Goal: Task Accomplishment & Management: Complete application form

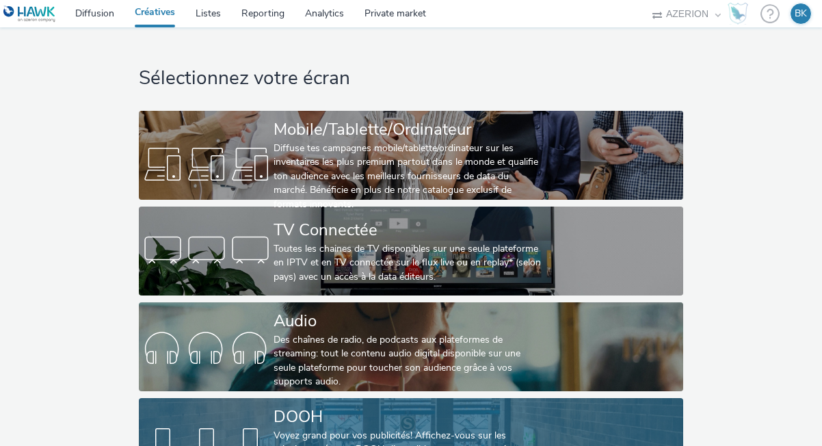
click at [381, 421] on div "DOOH" at bounding box center [407, 417] width 269 height 24
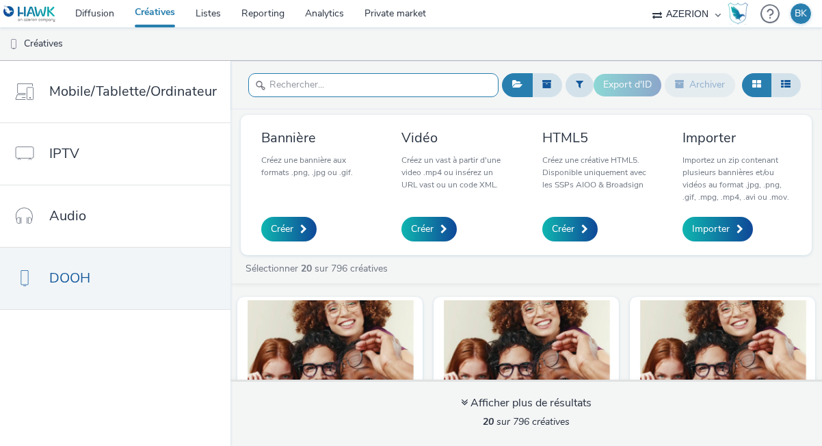
click at [412, 90] on input "text" at bounding box center [373, 85] width 250 height 24
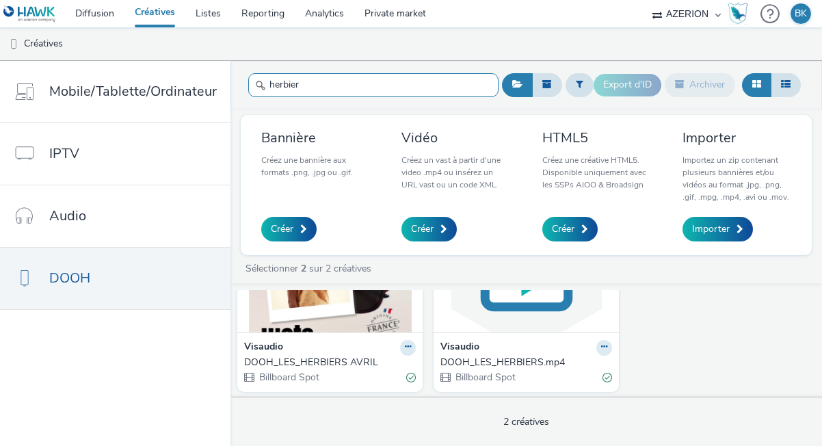
scroll to position [103, 0]
type input "herbier"
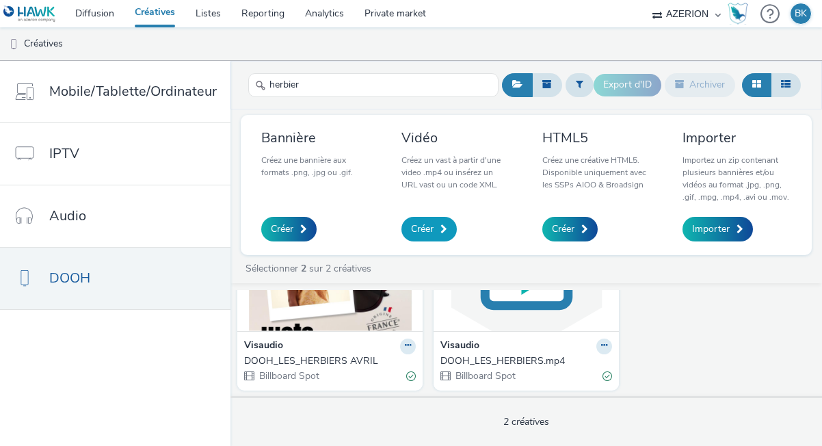
click at [428, 230] on span "Créer" at bounding box center [422, 229] width 23 height 14
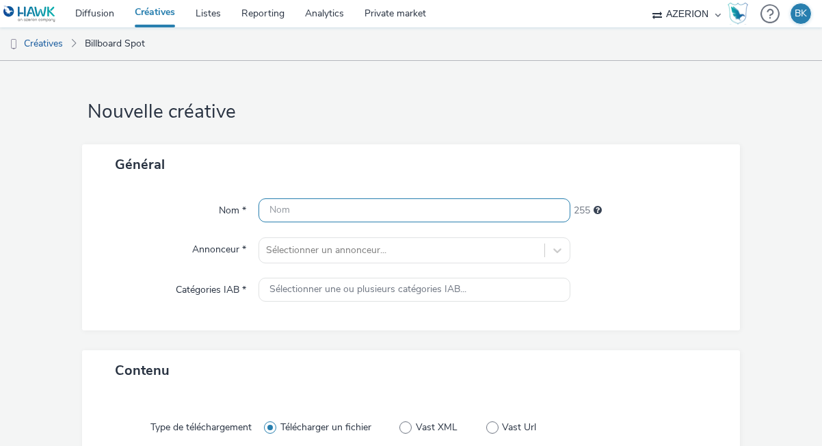
click at [438, 210] on input "text" at bounding box center [414, 210] width 312 height 24
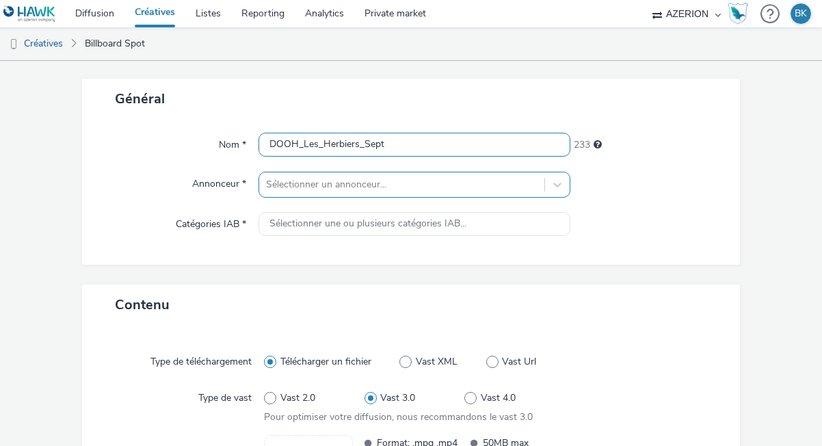
type input "DOOH_Les_Herbiers_Sept"
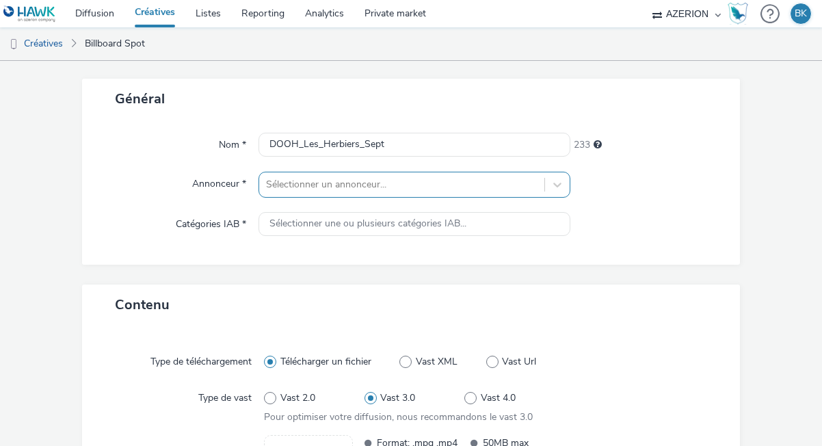
click at [376, 188] on div "Sélectionner un annonceur..." at bounding box center [414, 185] width 312 height 26
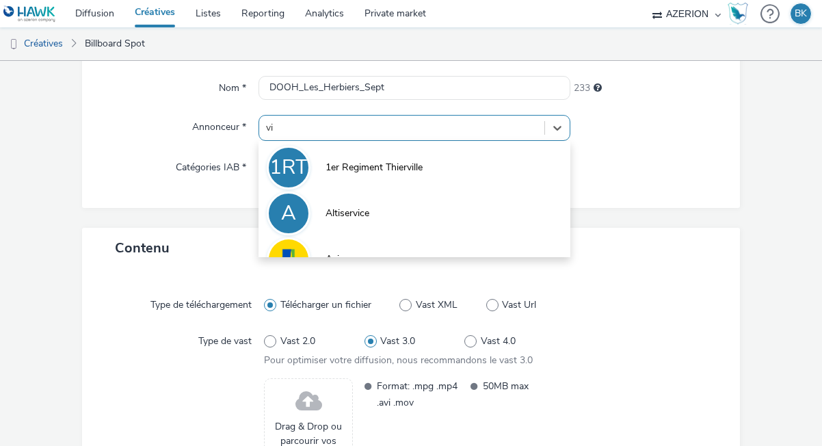
scroll to position [121, 0]
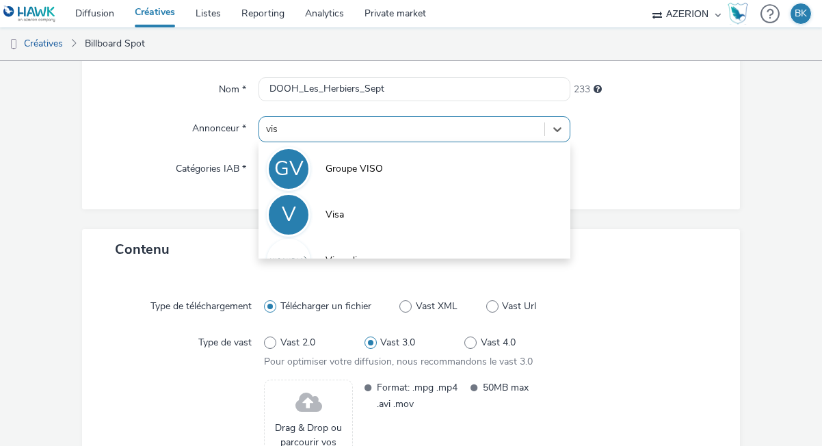
type input "visa"
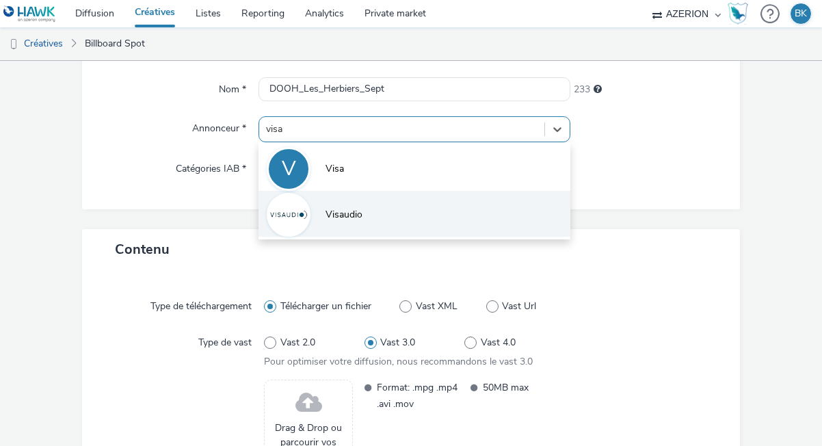
click at [358, 207] on li "Visaudio" at bounding box center [414, 214] width 312 height 46
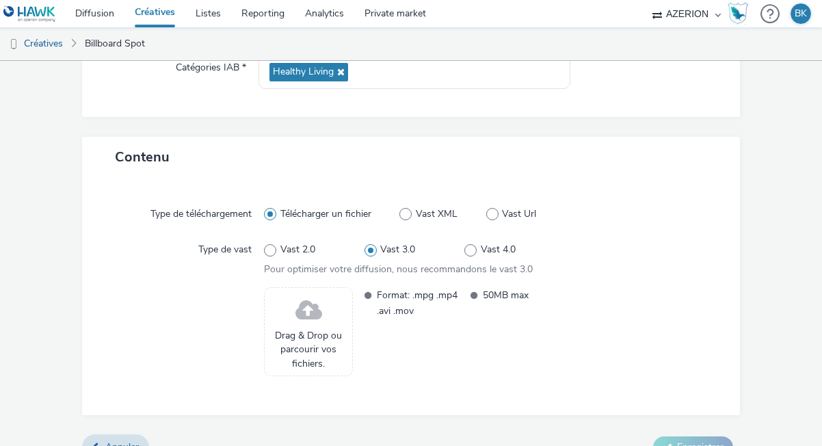
scroll to position [247, 0]
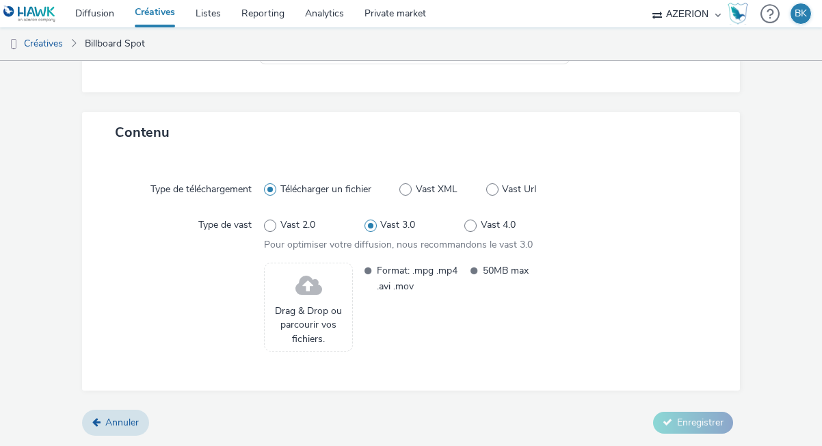
click at [312, 292] on span at bounding box center [308, 286] width 27 height 36
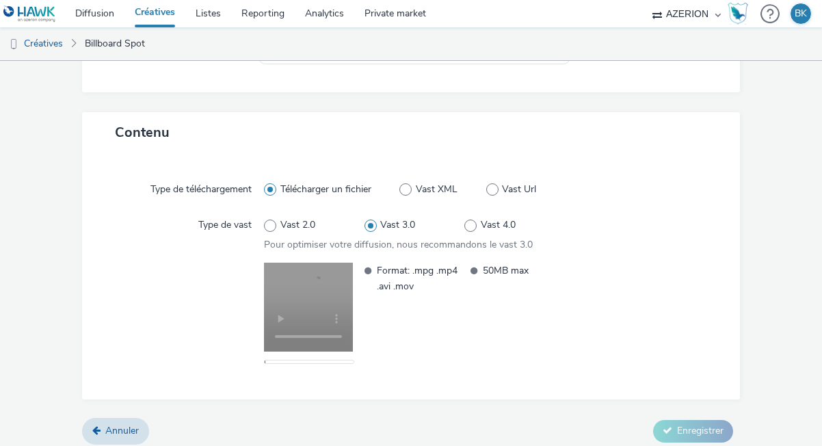
scroll to position [255, 0]
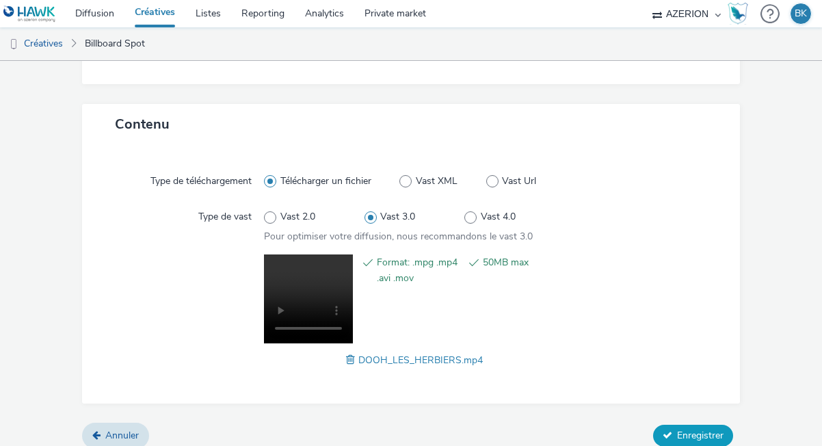
click at [677, 438] on span "Enregistrer" at bounding box center [700, 435] width 46 height 13
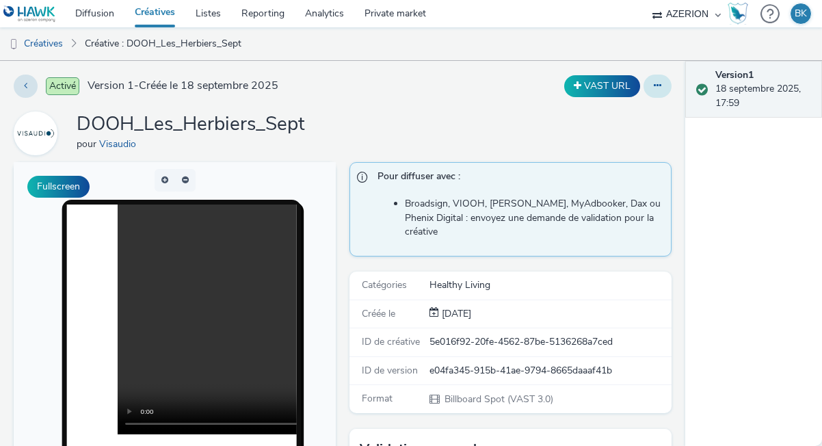
click at [658, 85] on icon at bounding box center [658, 86] width 8 height 10
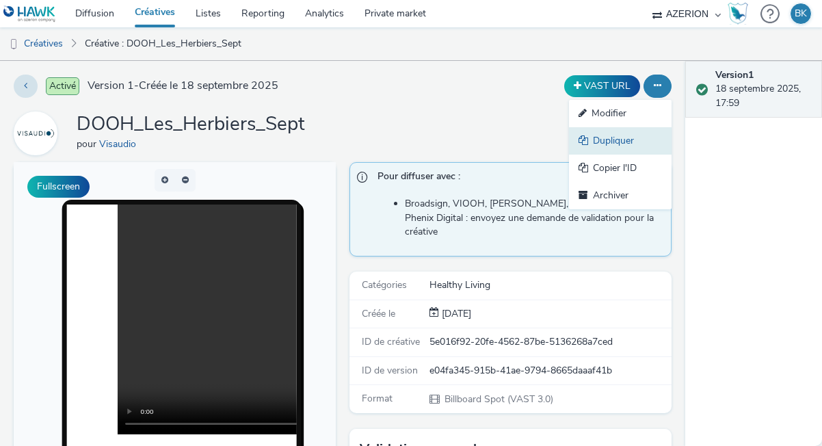
click at [610, 143] on link "Dupliquer" at bounding box center [620, 140] width 103 height 27
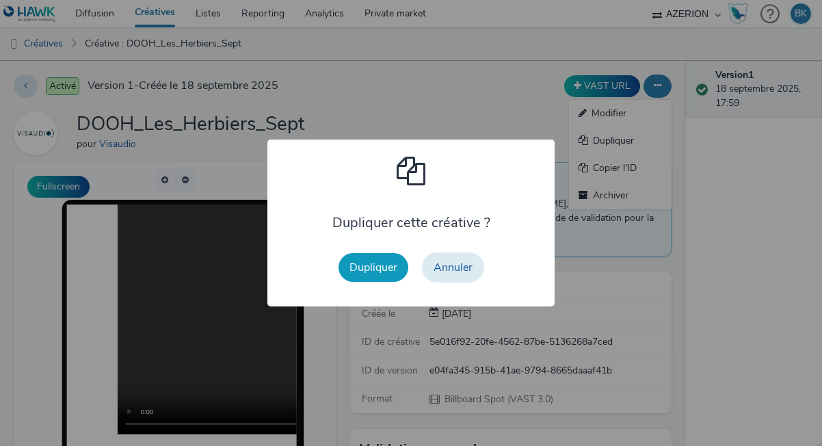
click at [380, 265] on button "Dupliquer" at bounding box center [373, 267] width 70 height 29
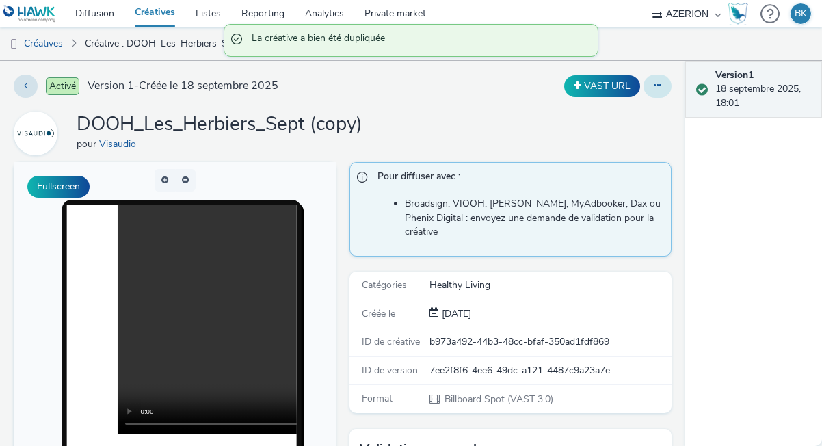
click at [654, 81] on icon at bounding box center [658, 86] width 8 height 10
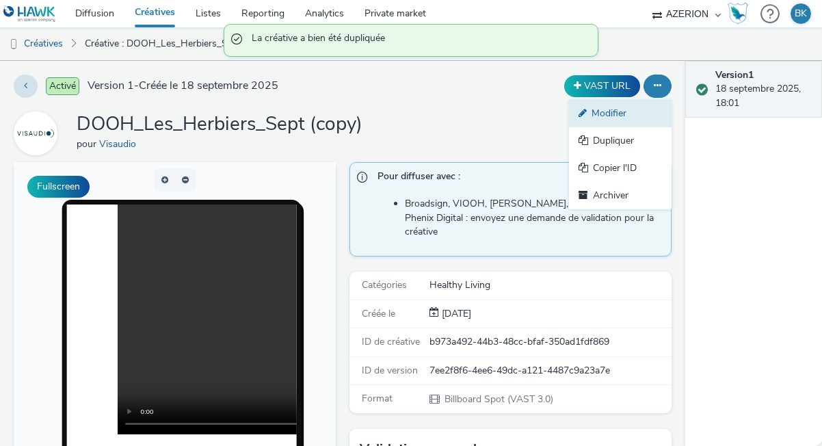
click at [590, 120] on link "Modifier" at bounding box center [620, 113] width 103 height 27
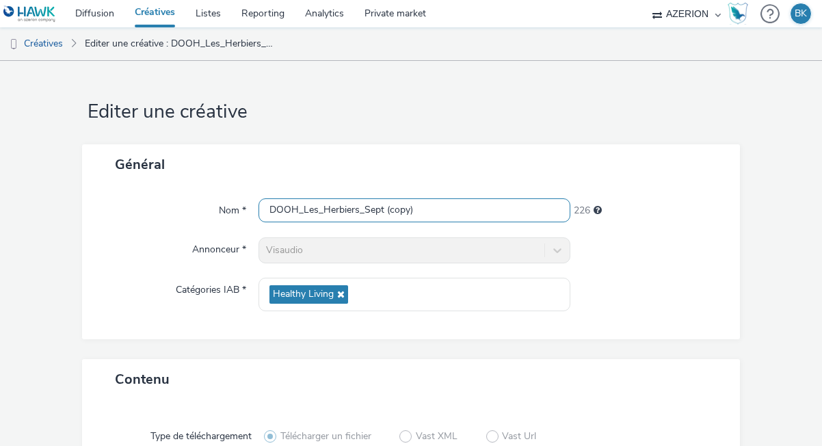
drag, startPoint x: 424, startPoint y: 210, endPoint x: 390, endPoint y: 208, distance: 33.6
click at [389, 208] on input "DOOH_Les_Herbiers_Sept (copy)" at bounding box center [414, 210] width 312 height 24
drag, startPoint x: 358, startPoint y: 207, endPoint x: 322, endPoint y: 206, distance: 36.3
click at [322, 206] on input "DOOH_Les_Herbiers_Sept" at bounding box center [414, 210] width 312 height 24
click at [362, 212] on input "DOOH_Les_Sables_d'Olon_Sept" at bounding box center [414, 210] width 312 height 24
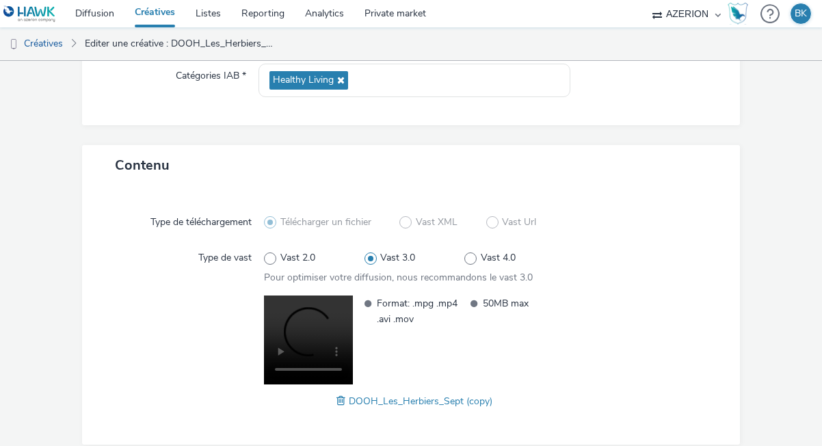
scroll to position [267, 0]
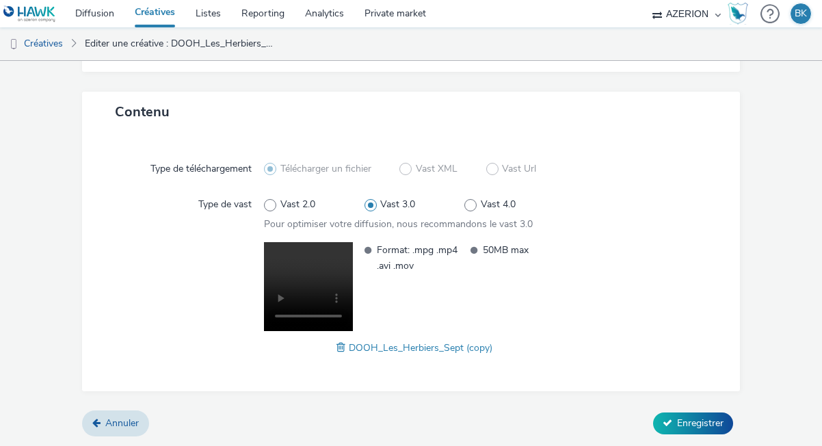
type input "DOOH_Les_Sables_D'Olonne_Sept"
click at [361, 346] on span "DOOH_Les_Herbiers_Sept (copy)" at bounding box center [421, 347] width 144 height 13
click at [340, 346] on span at bounding box center [342, 347] width 12 height 15
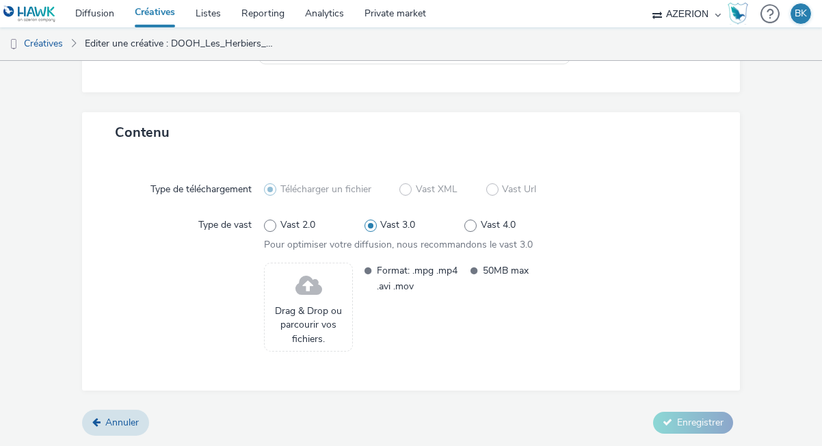
scroll to position [247, 0]
click at [319, 294] on span at bounding box center [308, 286] width 27 height 36
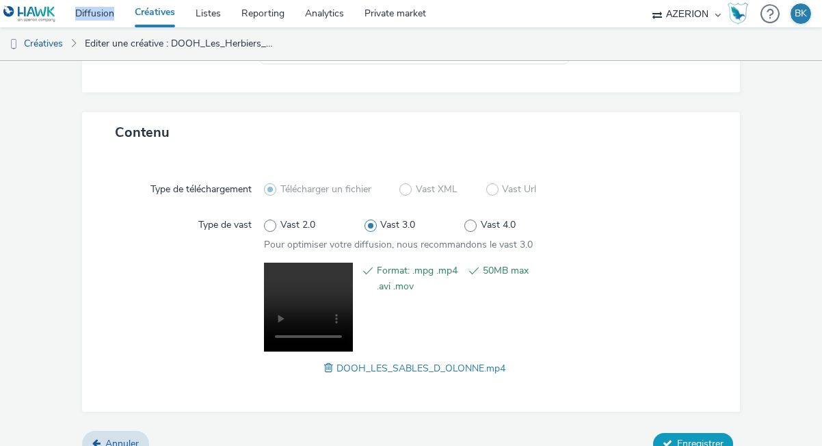
click at [662, 438] on icon at bounding box center [667, 443] width 10 height 10
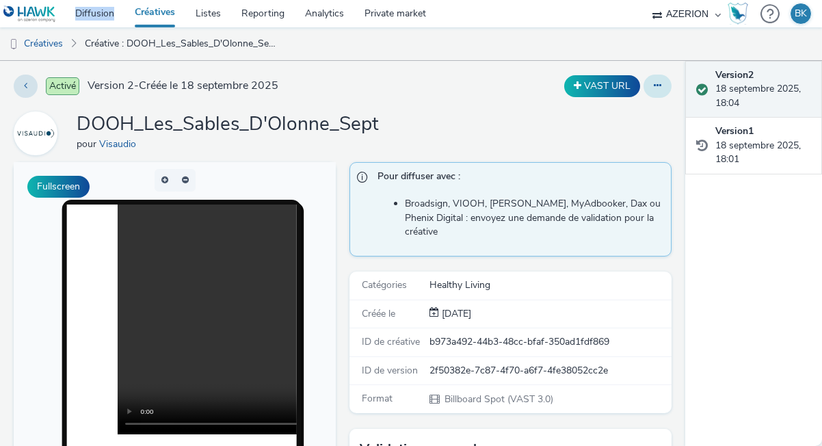
click at [656, 88] on icon at bounding box center [658, 86] width 8 height 10
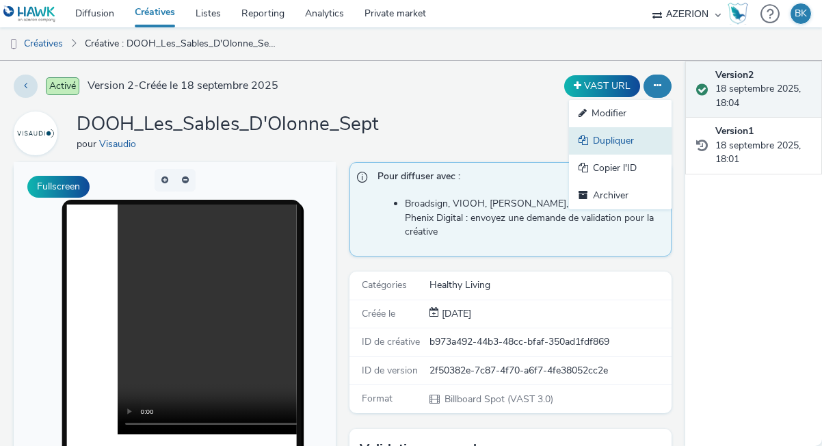
click at [591, 133] on link "Dupliquer" at bounding box center [620, 140] width 103 height 27
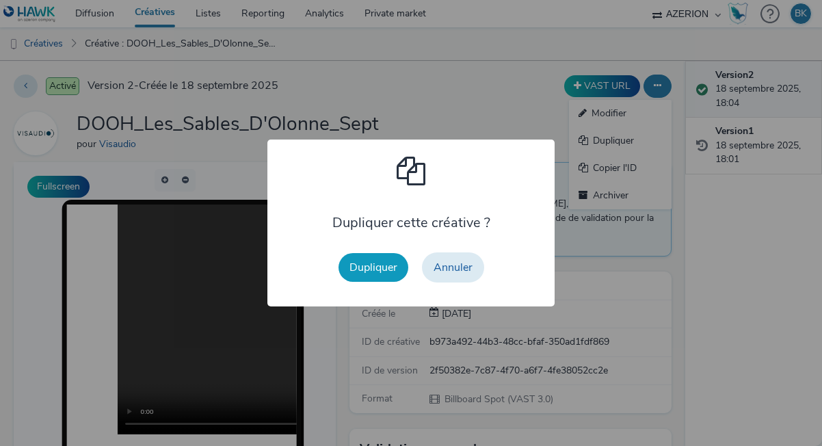
click at [375, 260] on button "Dupliquer" at bounding box center [373, 267] width 70 height 29
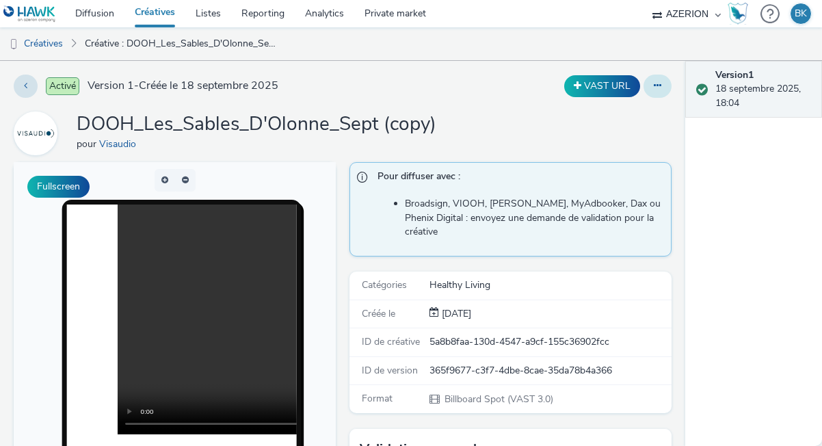
click at [655, 86] on icon at bounding box center [658, 86] width 8 height 10
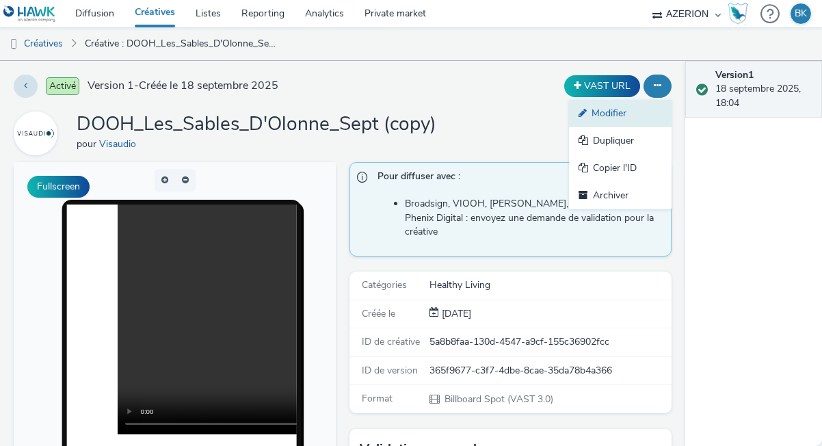
click at [605, 121] on link "Modifier" at bounding box center [620, 113] width 103 height 27
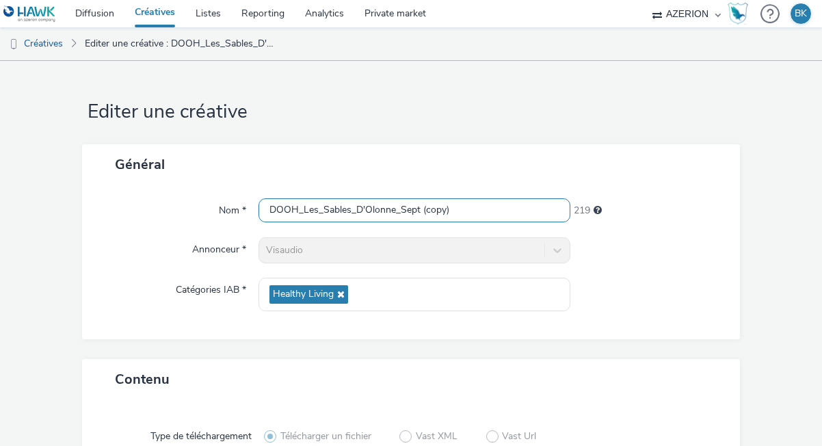
drag, startPoint x: 457, startPoint y: 205, endPoint x: 420, endPoint y: 206, distance: 36.2
click at [420, 206] on input "DOOH_Les_Sables_D'Olonne_Sept (copy)" at bounding box center [414, 210] width 312 height 24
drag, startPoint x: 392, startPoint y: 211, endPoint x: 308, endPoint y: 206, distance: 84.9
click at [308, 206] on input "DOOH_Les_Sables_D'Olonne_Sept" at bounding box center [414, 210] width 312 height 24
type input "DOOH_Mayenne_Sept"
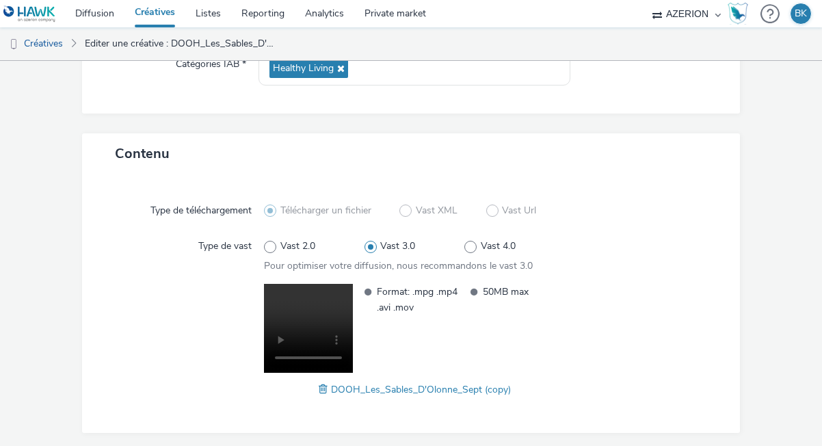
scroll to position [250, 0]
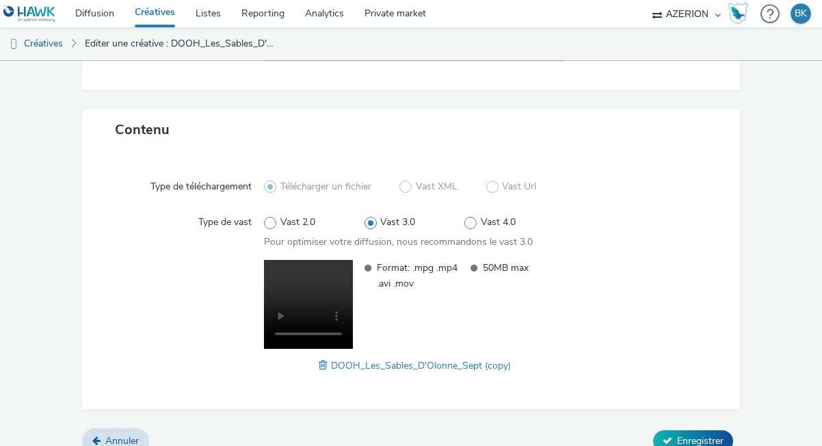
click at [338, 364] on span "DOOH_Les_Sables_D'Olonne_Sept (copy)" at bounding box center [421, 365] width 180 height 13
click at [332, 364] on span "DOOH_Les_Sables_D'Olonne_Sept (copy)" at bounding box center [421, 365] width 180 height 13
click at [321, 364] on span at bounding box center [325, 365] width 12 height 15
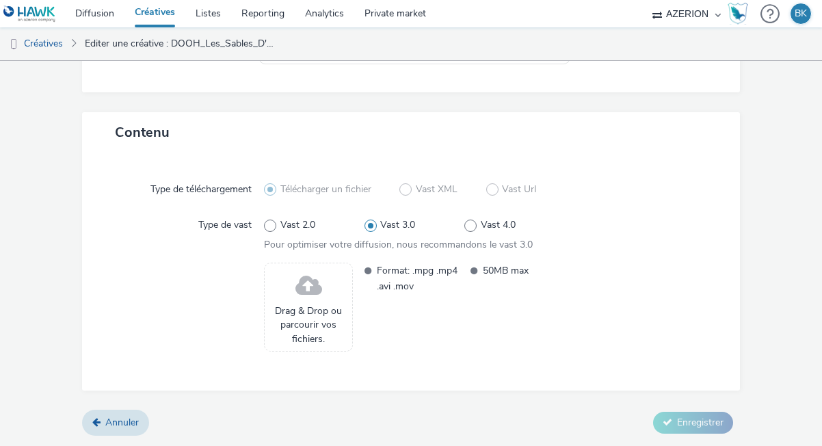
scroll to position [247, 0]
click at [311, 319] on span "Drag & Drop ou parcourir vos fichiers." at bounding box center [308, 325] width 74 height 42
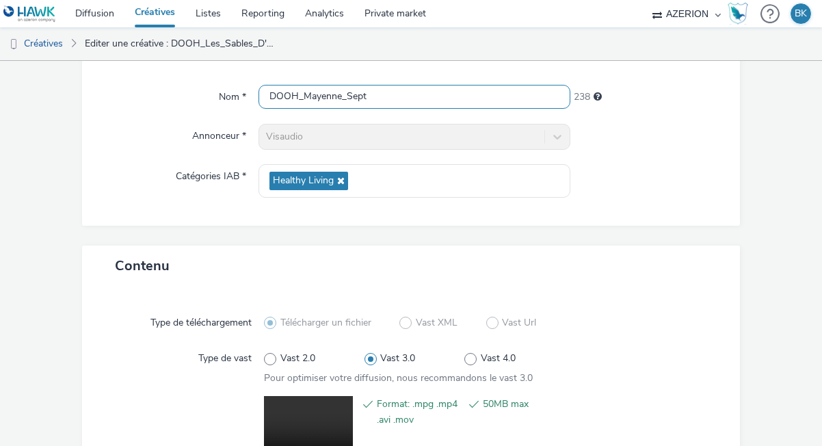
scroll to position [267, 0]
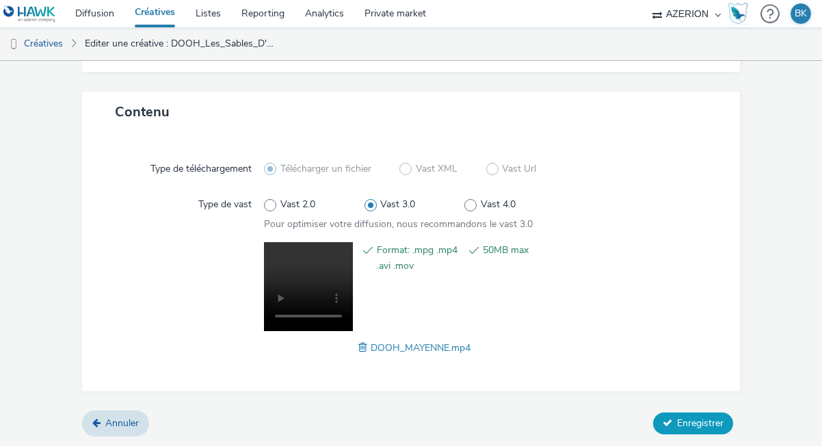
click at [680, 425] on span "Enregistrer" at bounding box center [700, 422] width 46 height 13
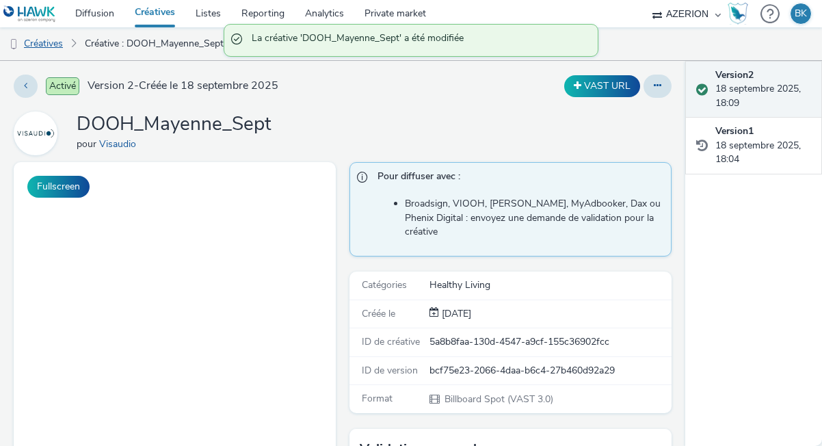
click at [38, 42] on link "Créatives" at bounding box center [35, 43] width 70 height 33
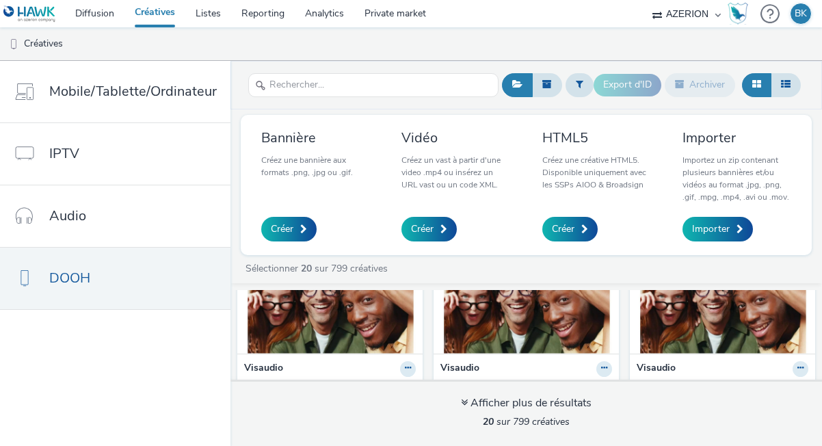
scroll to position [105, 0]
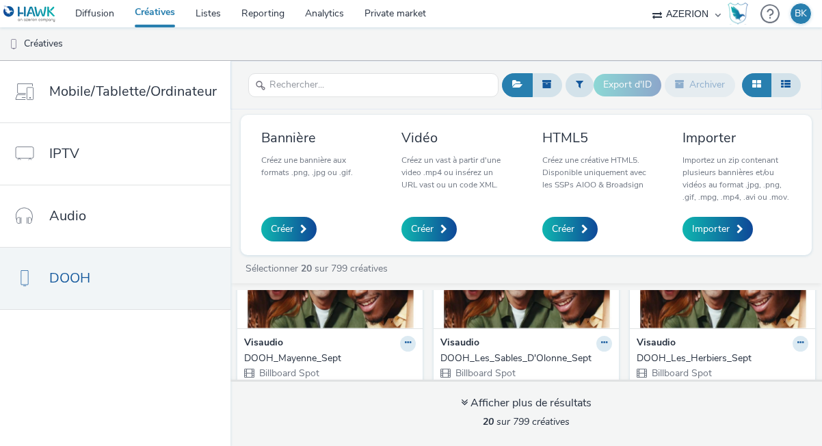
click at [440, 337] on div "Visaudio" at bounding box center [526, 344] width 172 height 16
click at [601, 344] on icon at bounding box center [604, 342] width 6 height 8
click at [509, 364] on link "Modifier" at bounding box center [560, 366] width 103 height 27
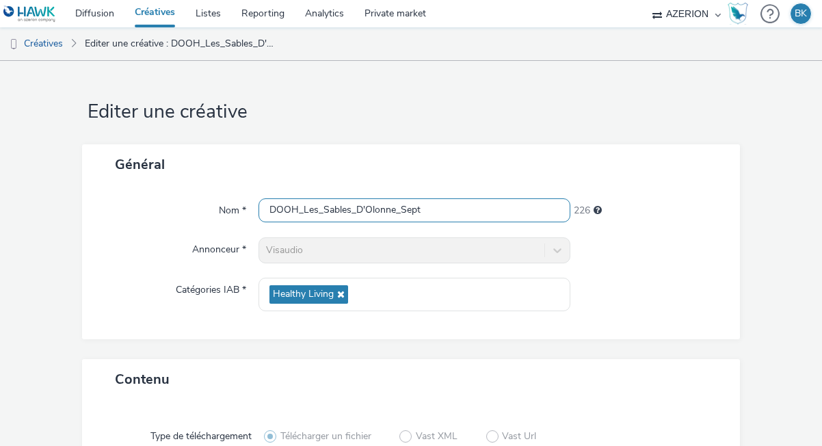
click at [483, 213] on input "DOOH_Les_Sables_D'Olonne_Sept" at bounding box center [414, 210] width 312 height 24
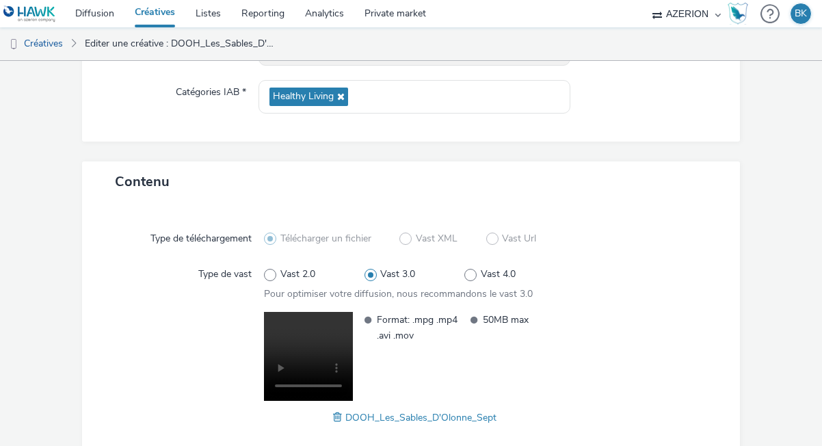
scroll to position [267, 0]
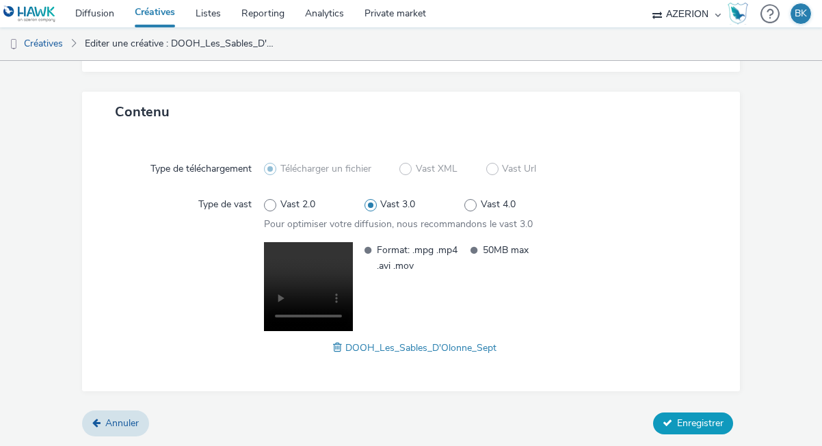
click at [671, 418] on icon at bounding box center [667, 423] width 10 height 10
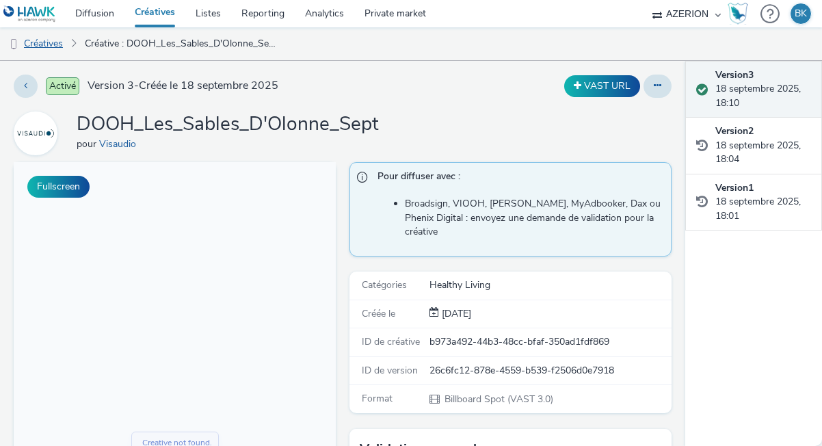
click at [51, 45] on link "Créatives" at bounding box center [35, 43] width 70 height 33
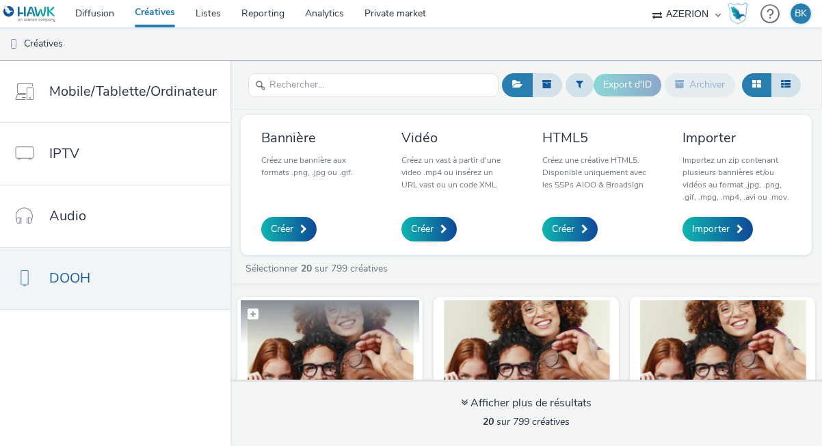
click at [329, 333] on figcaption at bounding box center [330, 322] width 178 height 44
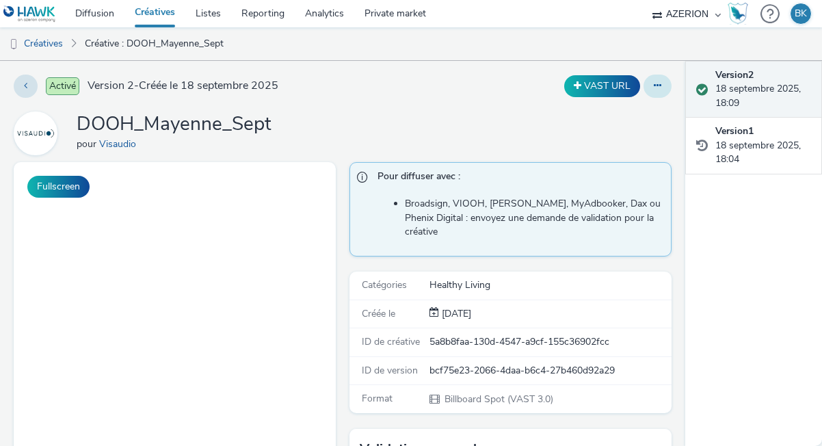
click at [660, 88] on icon at bounding box center [658, 86] width 8 height 10
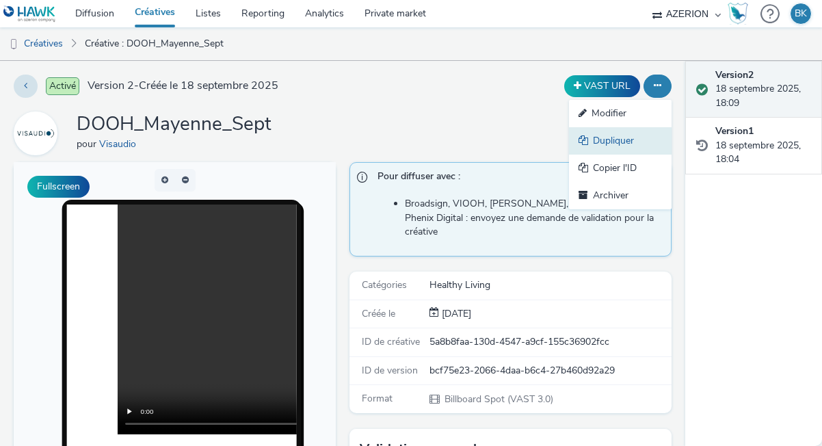
click at [595, 142] on link "Dupliquer" at bounding box center [620, 140] width 103 height 27
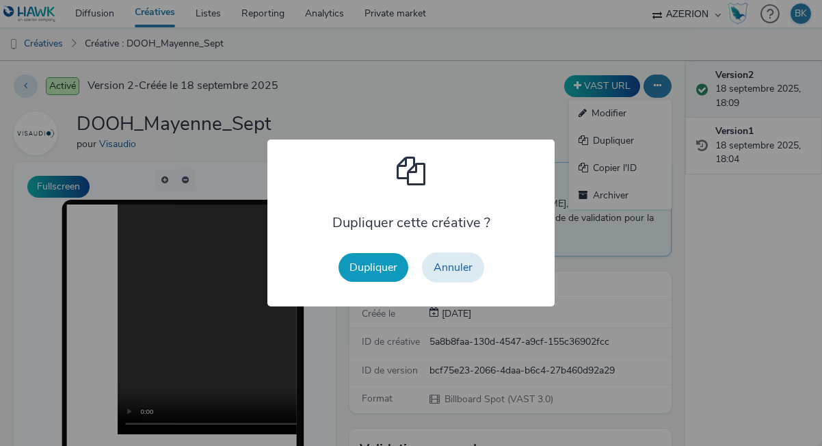
click at [385, 269] on button "Dupliquer" at bounding box center [373, 267] width 70 height 29
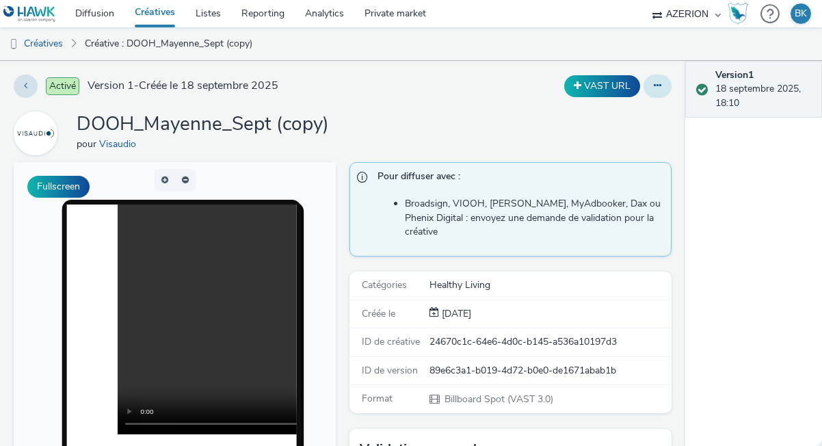
click at [660, 88] on icon at bounding box center [658, 86] width 8 height 10
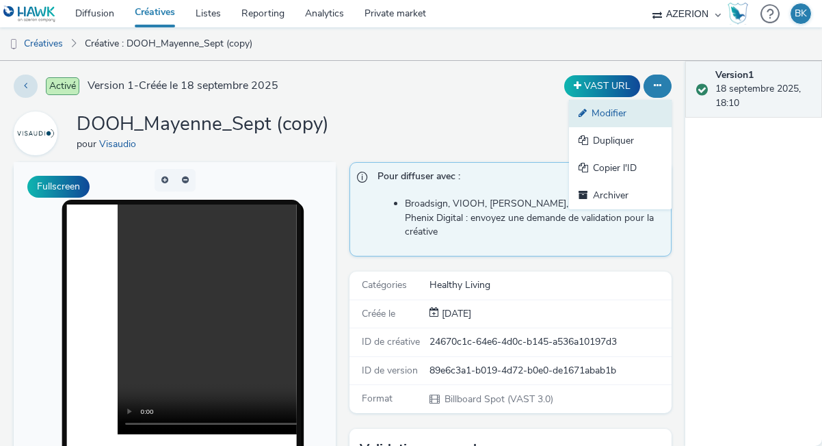
click at [606, 117] on link "Modifier" at bounding box center [620, 113] width 103 height 27
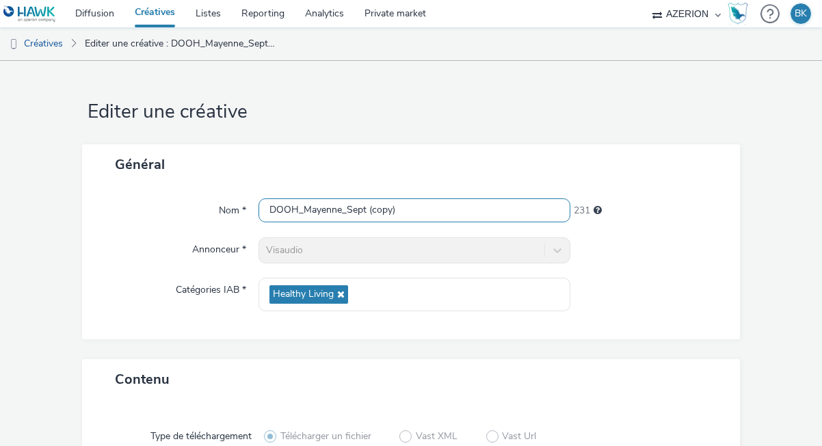
drag, startPoint x: 412, startPoint y: 219, endPoint x: 368, endPoint y: 208, distance: 44.3
click at [368, 208] on input "DOOH_Mayenne_Sept (copy)" at bounding box center [414, 210] width 312 height 24
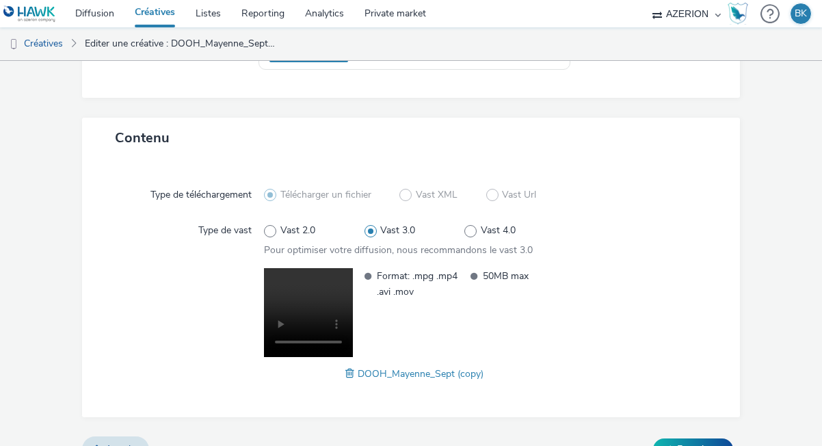
scroll to position [267, 0]
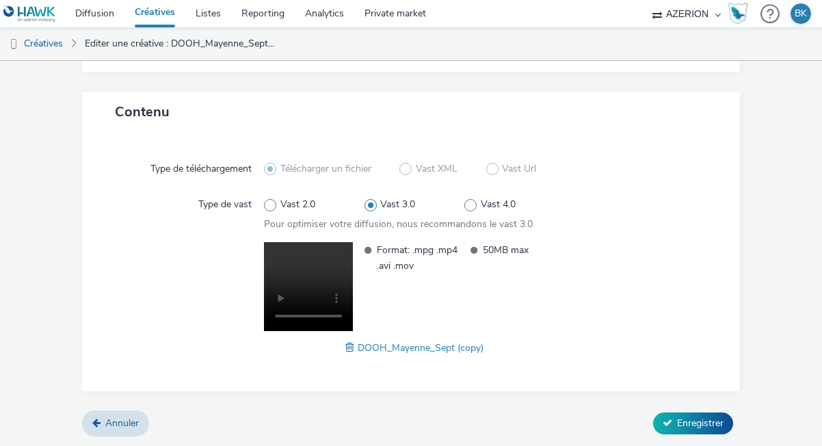
click at [347, 348] on span at bounding box center [351, 347] width 12 height 15
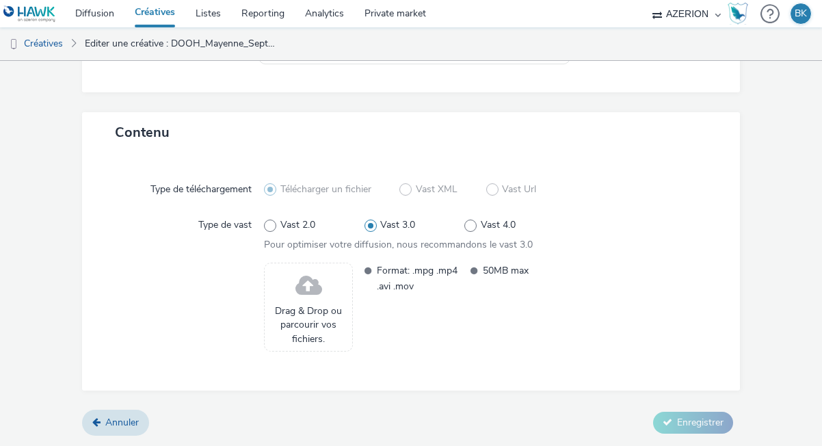
scroll to position [247, 0]
click at [282, 269] on div "Drag & Drop ou parcourir vos fichiers." at bounding box center [308, 307] width 89 height 89
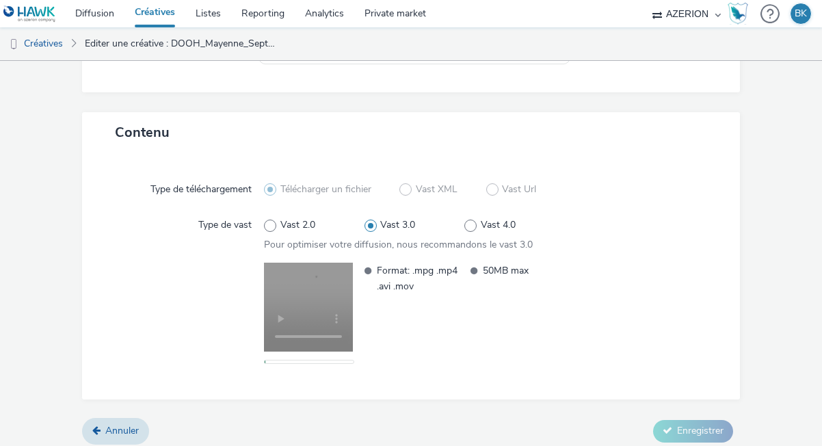
scroll to position [0, 0]
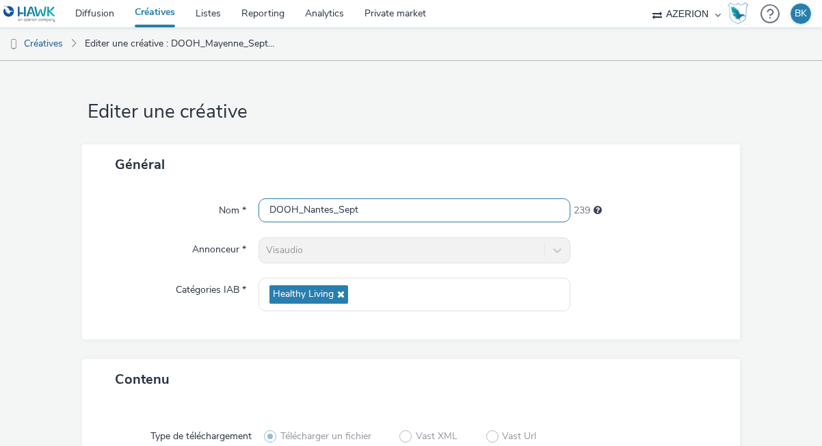
click at [333, 209] on input "DOOH_Nantes_Sept" at bounding box center [414, 210] width 312 height 24
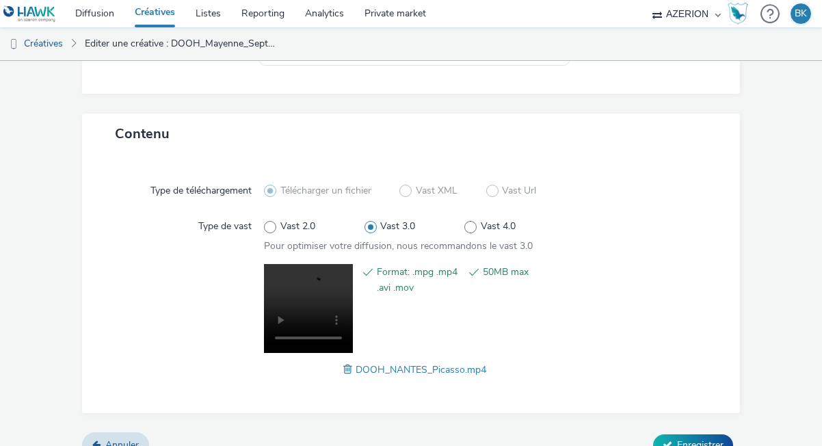
scroll to position [267, 0]
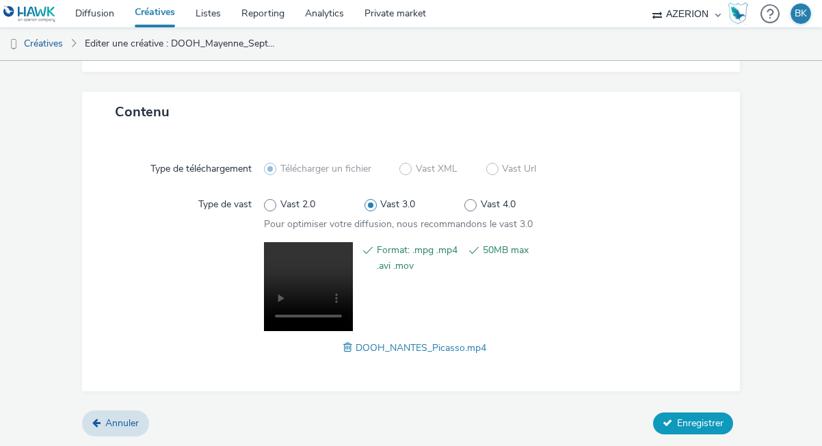
type input "DOOH_Nantes_Picasso_Sept"
click at [695, 418] on span "Enregistrer" at bounding box center [700, 422] width 46 height 13
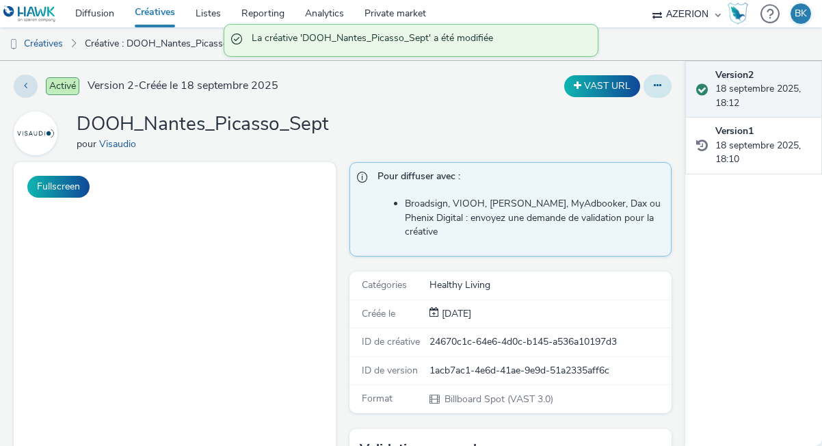
click at [650, 82] on button at bounding box center [657, 86] width 28 height 23
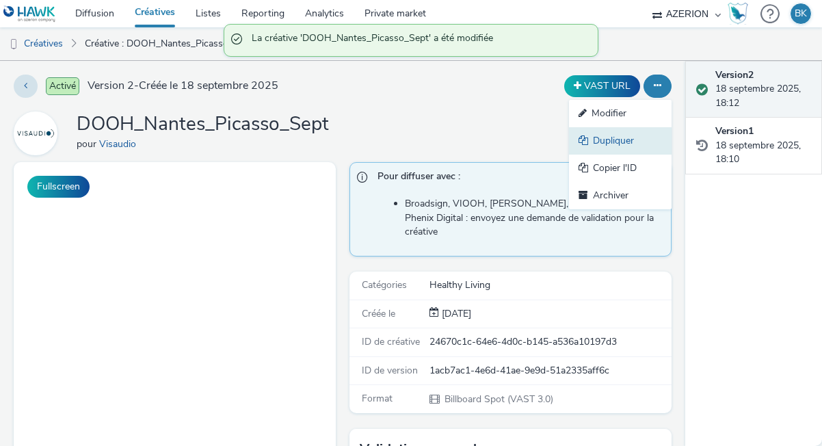
click at [600, 142] on link "Dupliquer" at bounding box center [620, 140] width 103 height 27
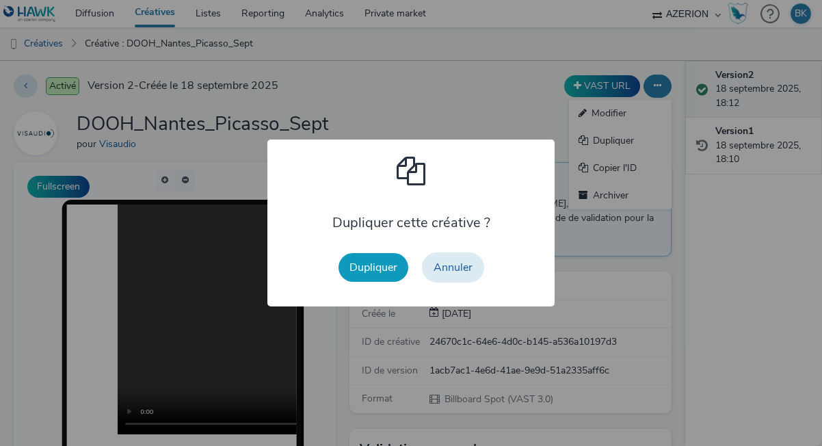
click at [358, 271] on button "Dupliquer" at bounding box center [373, 267] width 70 height 29
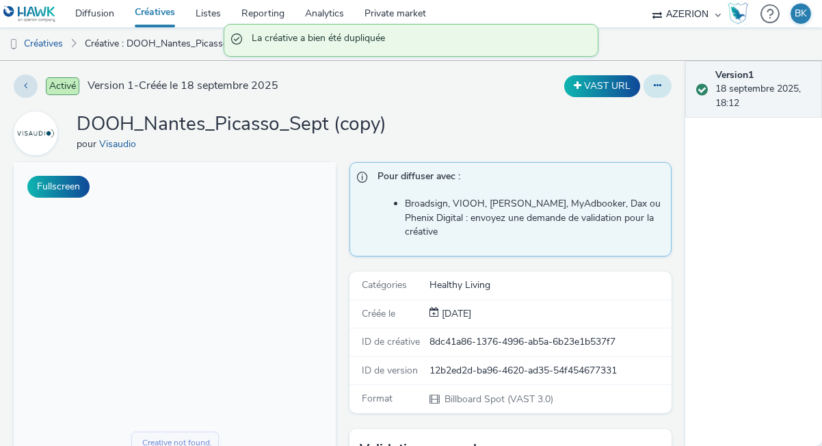
click at [651, 86] on button at bounding box center [657, 86] width 28 height 23
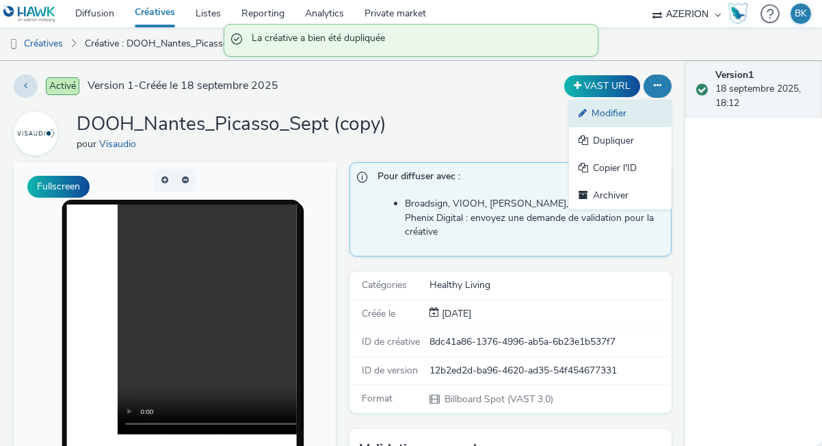
click at [605, 120] on link "Modifier" at bounding box center [620, 113] width 103 height 27
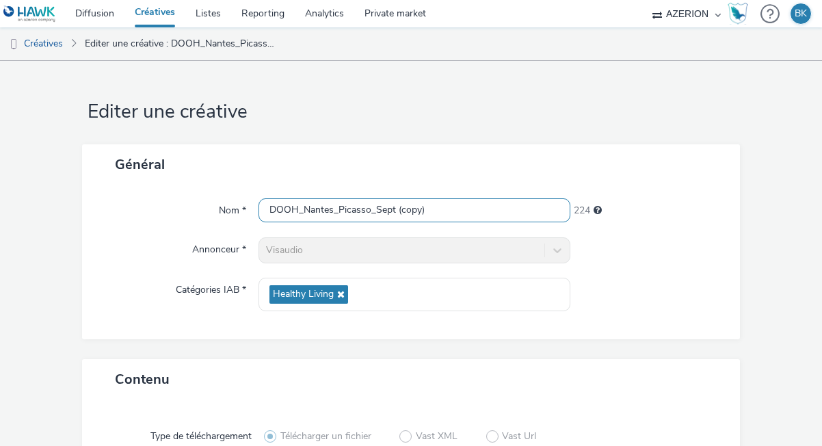
drag, startPoint x: 440, startPoint y: 215, endPoint x: 395, endPoint y: 213, distance: 44.5
click at [395, 213] on input "DOOH_Nantes_Picasso_Sept (copy)" at bounding box center [414, 210] width 312 height 24
click at [367, 213] on input "DOOH_Nantes_Picasso_Sept" at bounding box center [414, 210] width 312 height 24
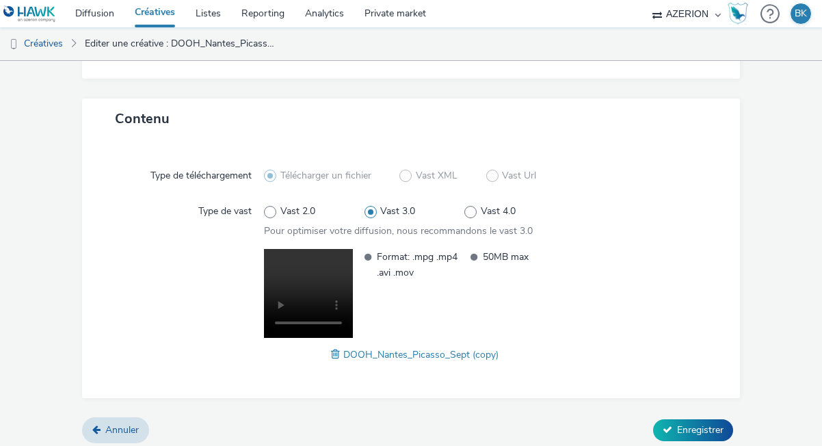
scroll to position [267, 0]
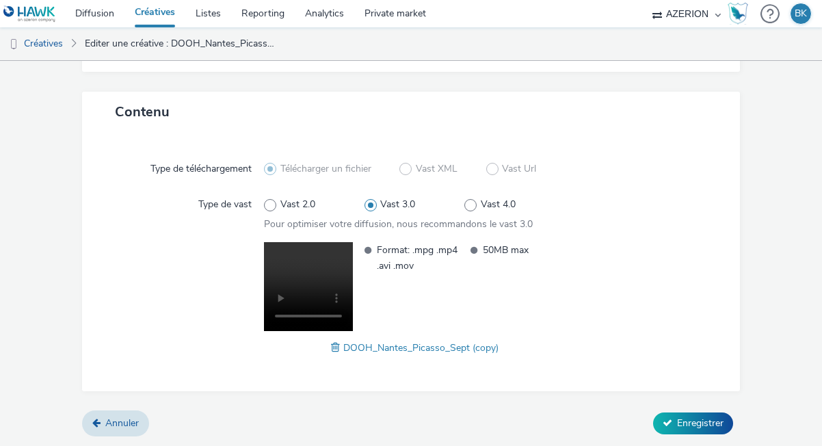
click at [352, 349] on span "DOOH_Nantes_Picasso_Sept (copy)" at bounding box center [420, 347] width 155 height 13
click at [336, 346] on span at bounding box center [337, 347] width 12 height 15
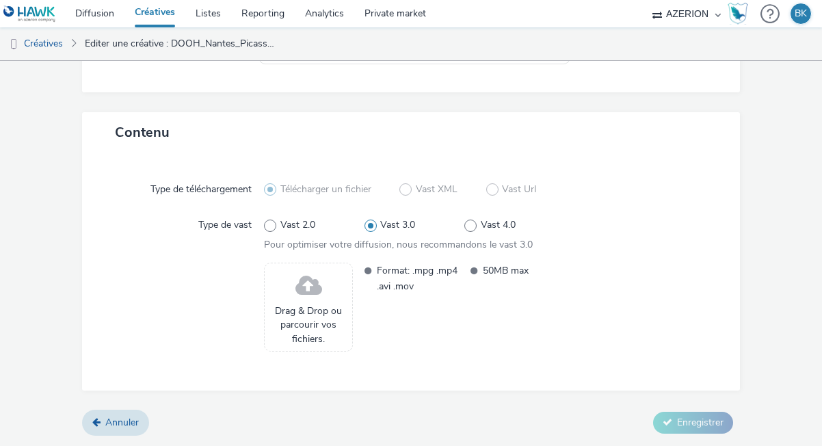
click at [308, 299] on span at bounding box center [308, 286] width 27 height 36
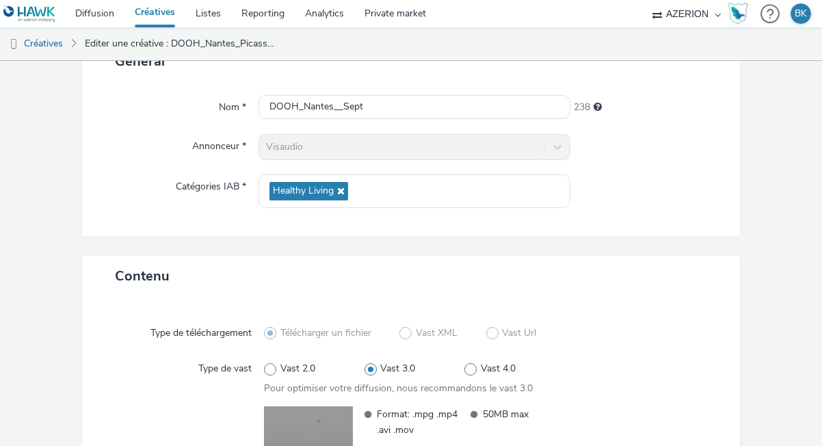
scroll to position [0, 0]
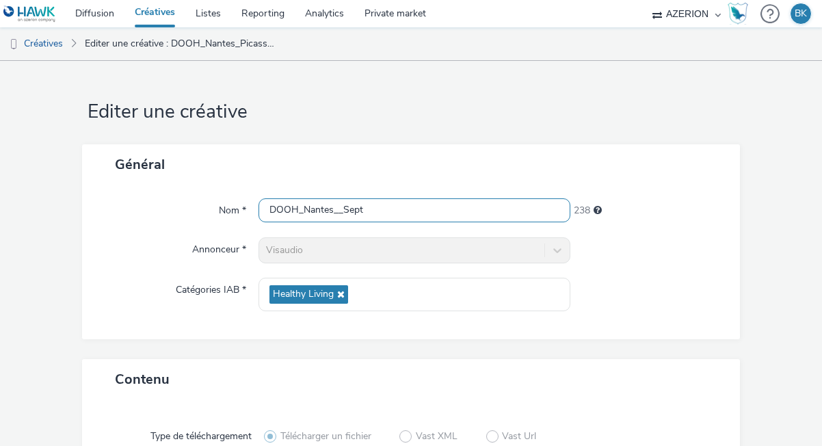
click at [340, 208] on input "DOOH_Nantes__Sept" at bounding box center [414, 210] width 312 height 24
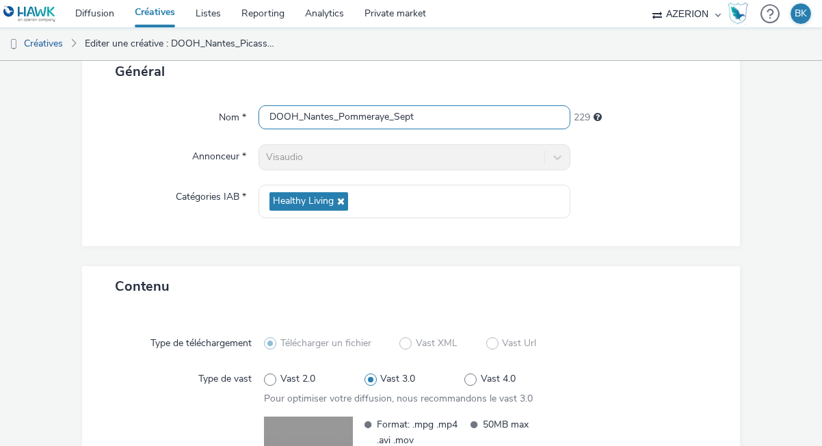
scroll to position [255, 0]
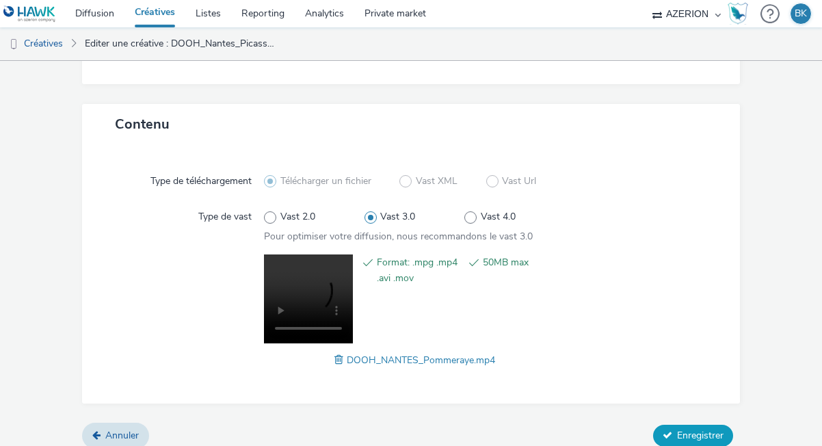
type input "DOOH_Nantes_Pommeraye_Sept"
click at [700, 432] on span "Enregistrer" at bounding box center [700, 435] width 46 height 13
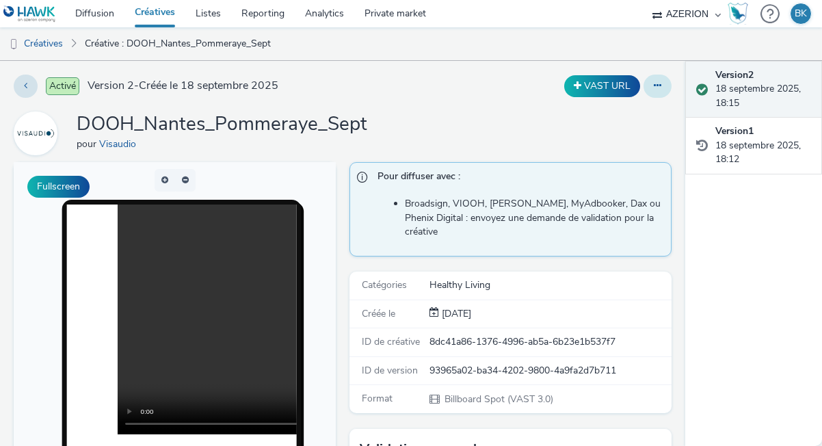
click at [648, 83] on button at bounding box center [657, 86] width 28 height 23
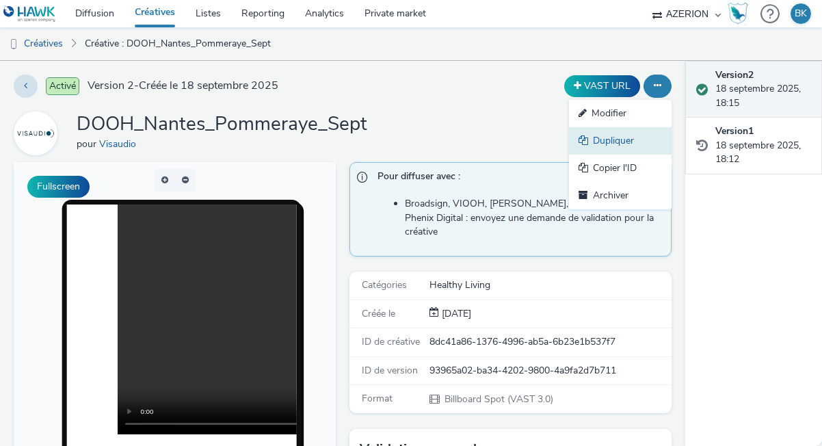
click at [608, 134] on link "Dupliquer" at bounding box center [620, 140] width 103 height 27
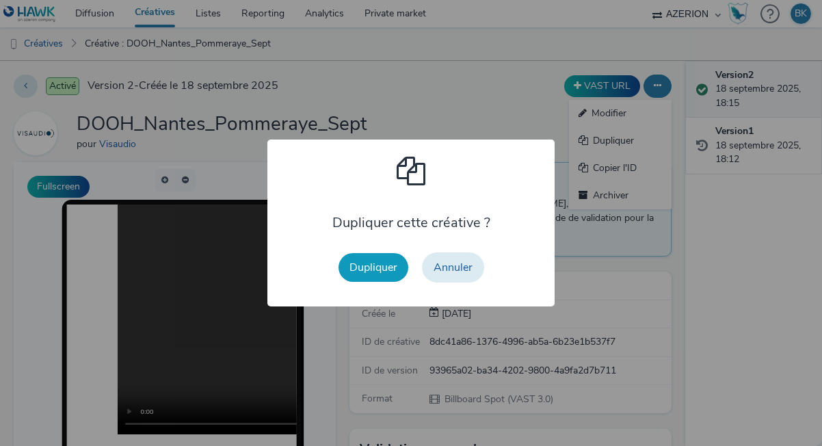
click at [356, 265] on button "Dupliquer" at bounding box center [373, 267] width 70 height 29
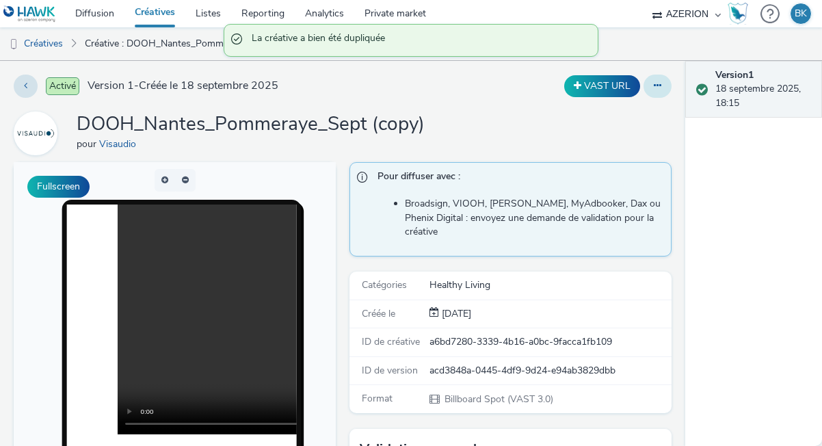
click at [656, 88] on icon at bounding box center [658, 86] width 8 height 10
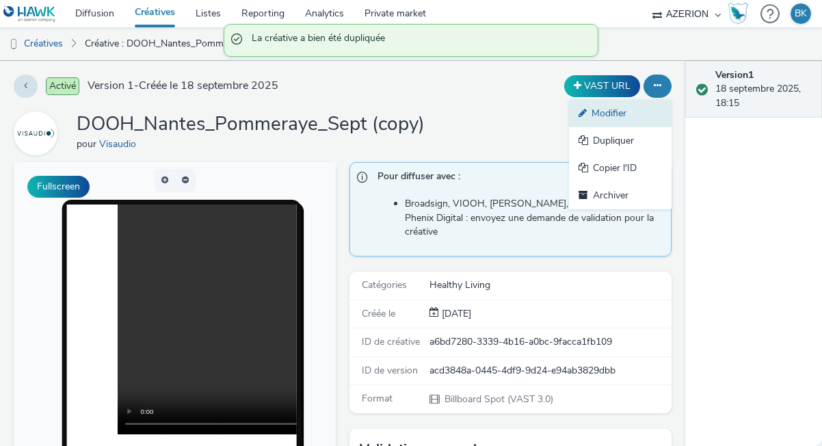
click at [614, 122] on link "Modifier" at bounding box center [620, 113] width 103 height 27
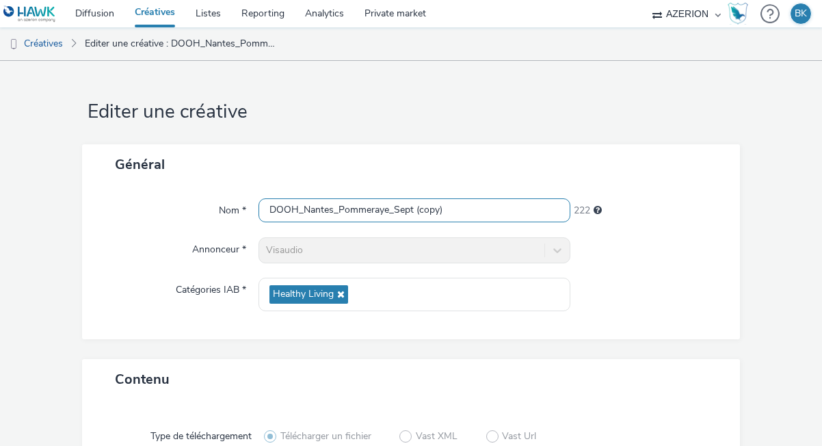
drag, startPoint x: 453, startPoint y: 202, endPoint x: 420, endPoint y: 205, distance: 32.9
click at [420, 205] on input "DOOH_Nantes_Pommeraye_Sept (copy)" at bounding box center [414, 210] width 312 height 24
click at [416, 210] on input "DOOH_Nantes_Pommeraye_Sept (copy)" at bounding box center [414, 210] width 312 height 24
drag, startPoint x: 416, startPoint y: 210, endPoint x: 468, endPoint y: 207, distance: 52.7
click at [468, 208] on input "DOOH_Nantes_Pommeraye_Sept (copy)" at bounding box center [414, 210] width 312 height 24
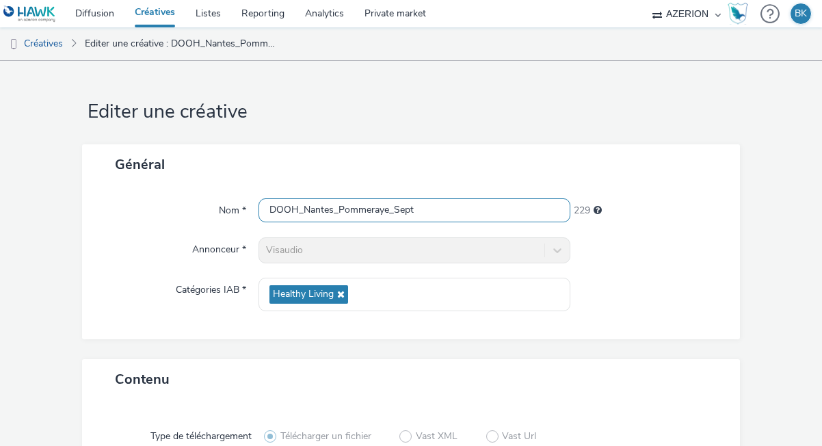
drag, startPoint x: 390, startPoint y: 210, endPoint x: 308, endPoint y: 206, distance: 82.1
click at [308, 206] on input "DOOH_Nantes_Pommeraye_Sept" at bounding box center [414, 210] width 312 height 24
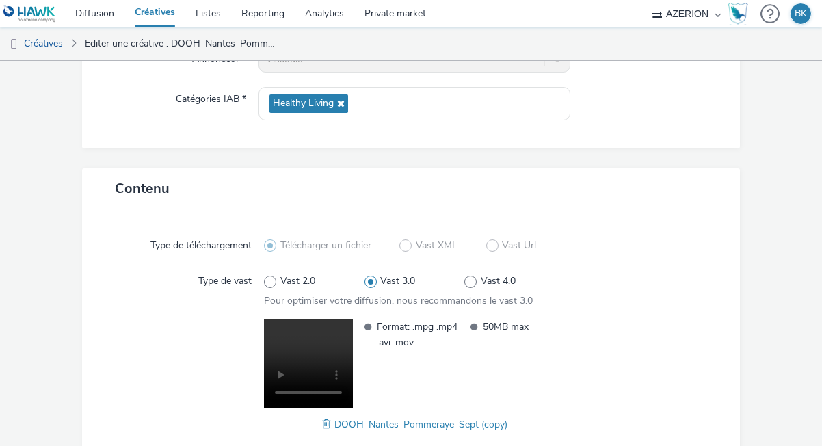
scroll to position [267, 0]
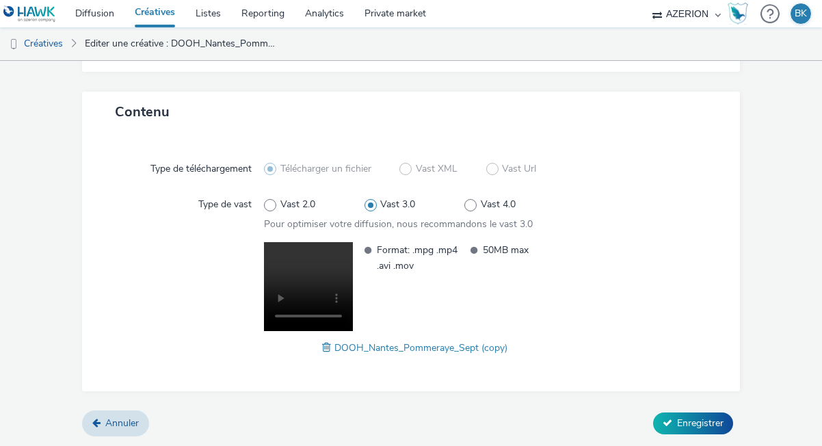
click at [336, 345] on span "DOOH_Nantes_Pommeraye_Sept (copy)" at bounding box center [420, 347] width 173 height 13
click at [329, 347] on span at bounding box center [328, 347] width 12 height 15
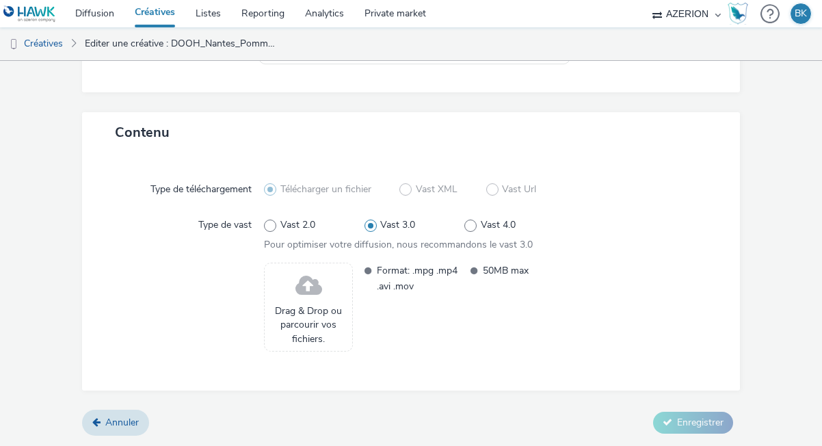
scroll to position [247, 0]
click at [313, 308] on span "Drag & Drop ou parcourir vos fichiers." at bounding box center [308, 325] width 74 height 42
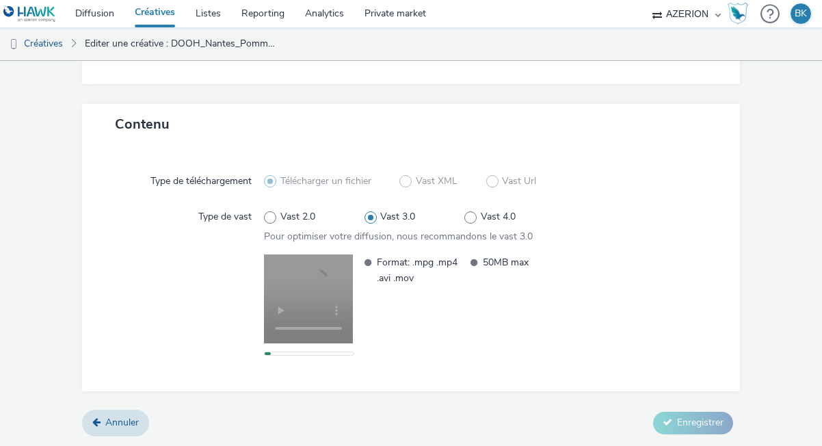
scroll to position [0, 0]
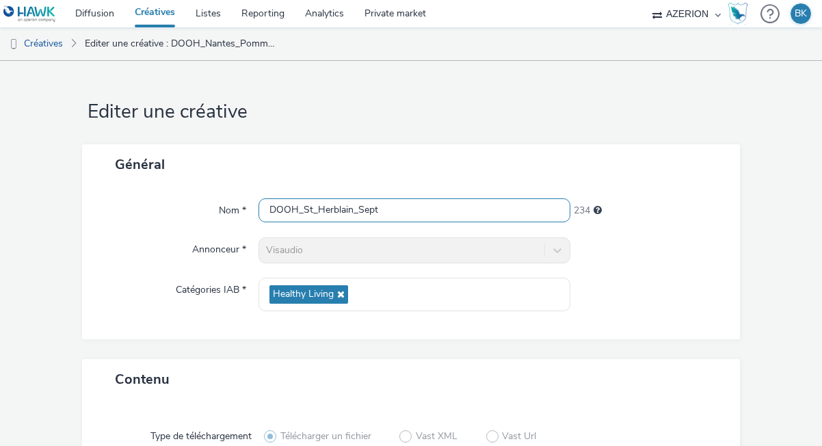
click at [358, 212] on input "DOOH_St_Herblain_Sept" at bounding box center [414, 210] width 312 height 24
click at [384, 207] on input "DOOH_St_Herblain_Route_Sept" at bounding box center [414, 210] width 312 height 24
drag, startPoint x: 382, startPoint y: 209, endPoint x: 358, endPoint y: 206, distance: 24.2
click at [358, 206] on input "DOOH_St_Herblain_Route_Sept" at bounding box center [414, 210] width 312 height 24
click at [386, 207] on input "DOOH_St_Herblain_Route_Sept" at bounding box center [414, 210] width 312 height 24
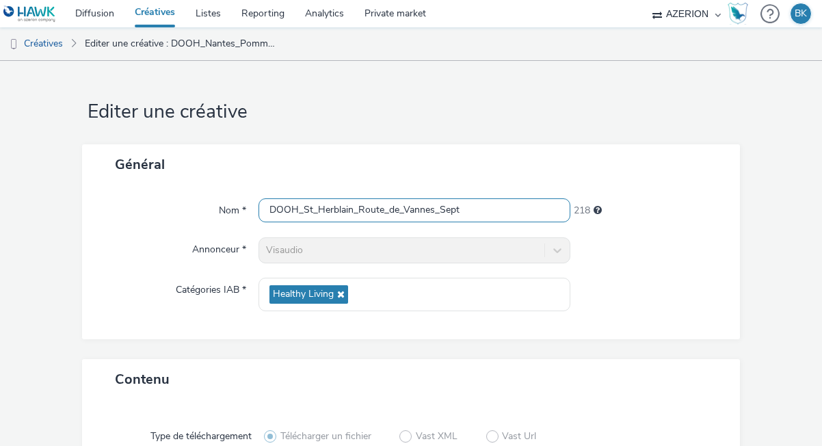
scroll to position [267, 0]
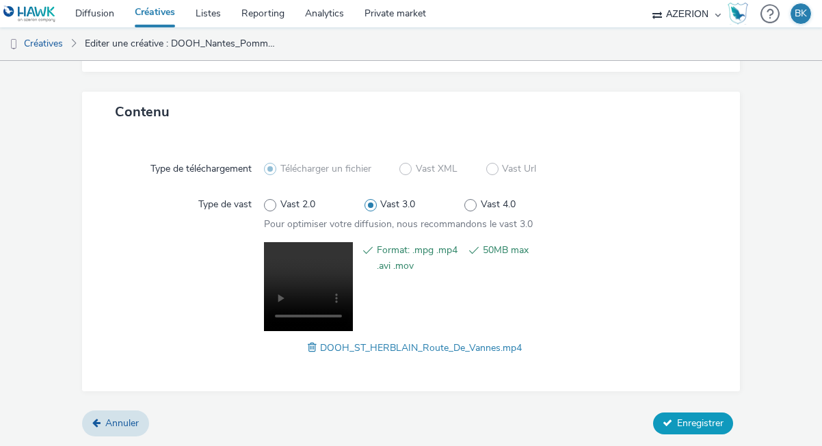
type input "DOOH_St_Herblain_Route_de_Vannes_Sept"
click at [693, 431] on button "Enregistrer" at bounding box center [693, 423] width 80 height 22
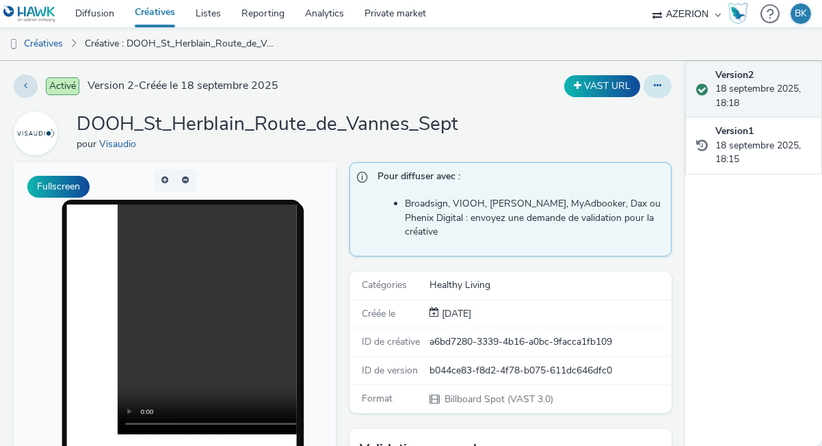
click at [664, 83] on button at bounding box center [657, 86] width 28 height 23
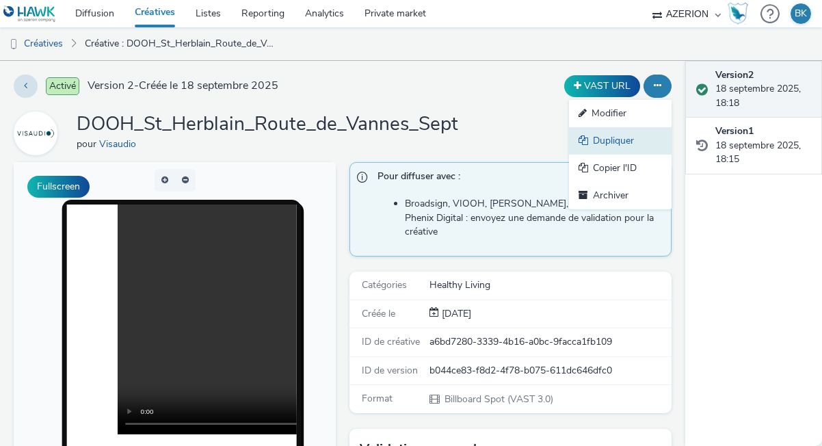
click at [628, 143] on link "Dupliquer" at bounding box center [620, 140] width 103 height 27
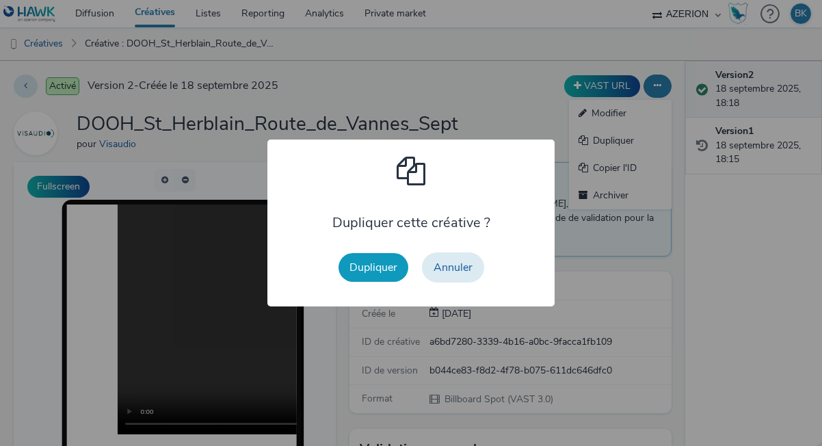
click at [363, 268] on button "Dupliquer" at bounding box center [373, 267] width 70 height 29
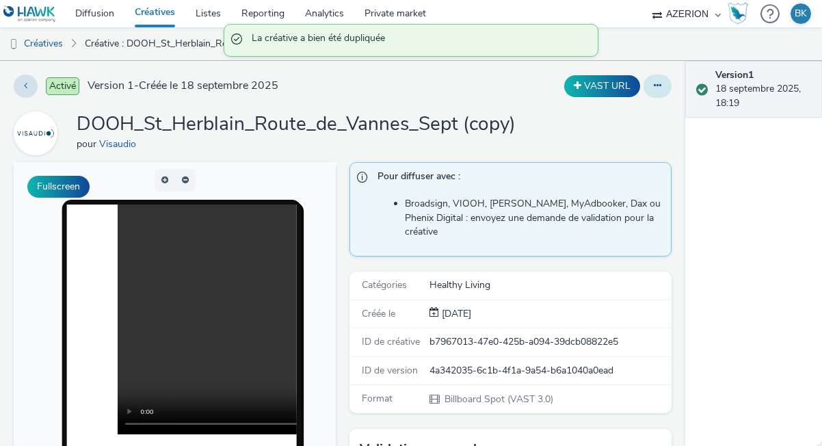
click at [650, 81] on button at bounding box center [657, 86] width 28 height 23
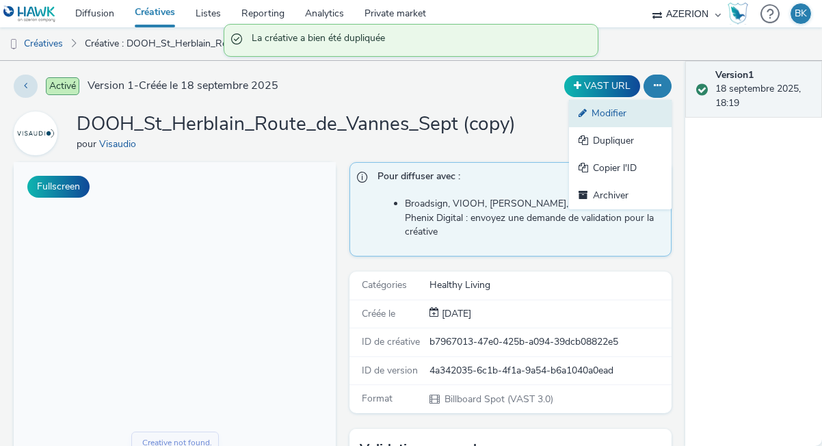
click at [607, 108] on link "Modifier" at bounding box center [620, 113] width 103 height 27
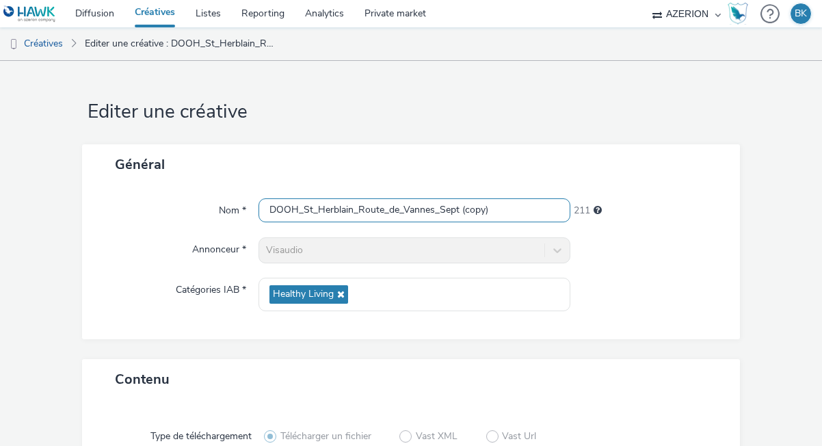
drag, startPoint x: 497, startPoint y: 206, endPoint x: 460, endPoint y: 209, distance: 37.1
click at [460, 209] on input "DOOH_St_Herblain_Route_de_Vannes_Sept (copy)" at bounding box center [414, 210] width 312 height 24
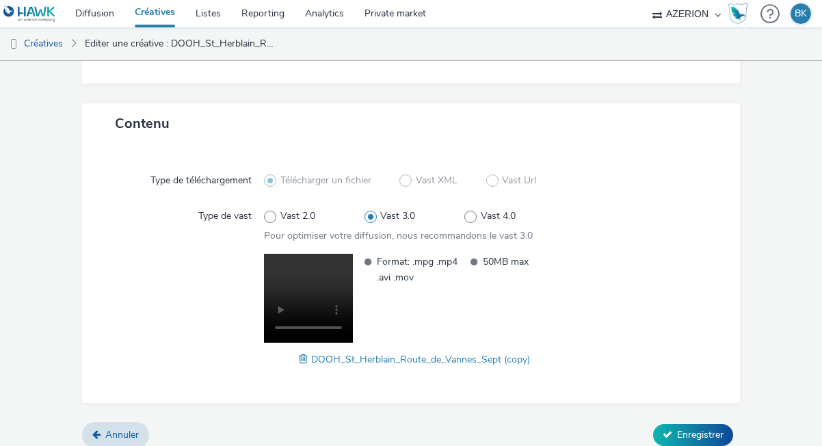
scroll to position [267, 0]
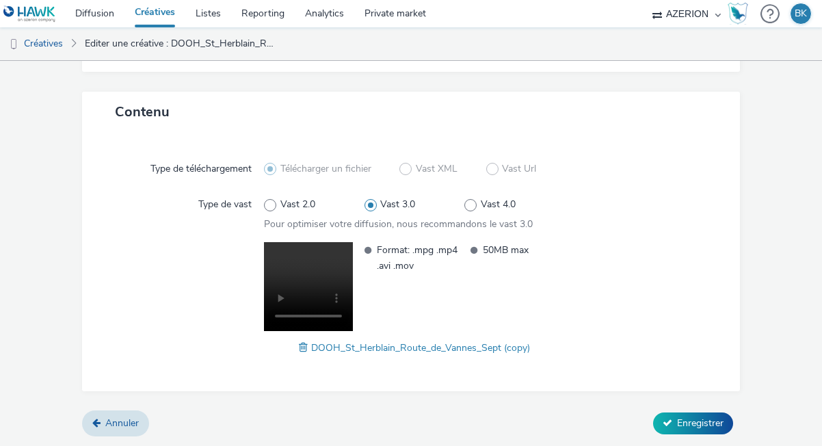
click at [305, 348] on span at bounding box center [305, 347] width 12 height 15
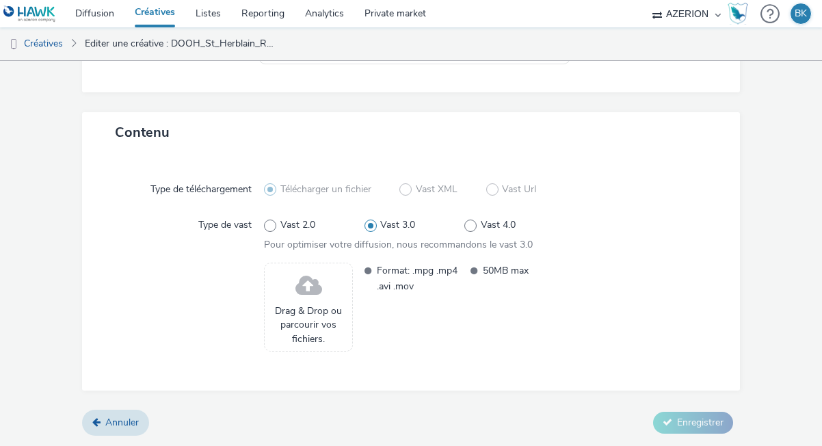
click at [306, 278] on span at bounding box center [308, 286] width 27 height 36
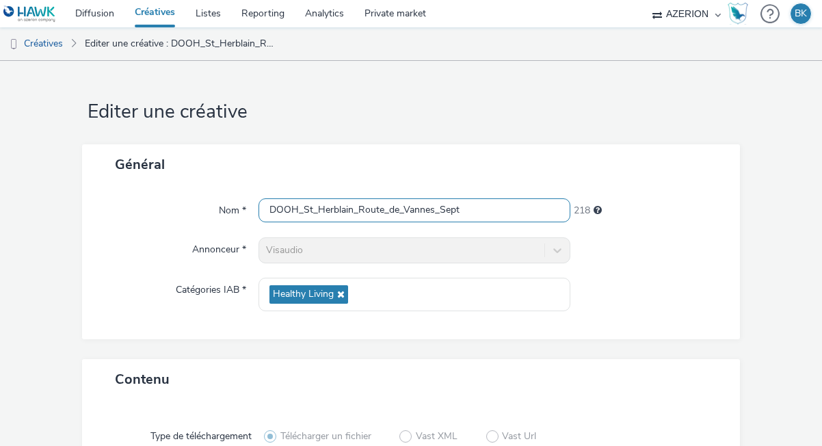
scroll to position [0, 0]
drag, startPoint x: 435, startPoint y: 211, endPoint x: 361, endPoint y: 211, distance: 73.8
click at [361, 211] on input "DOOH_St_Herblain_Route_de_Vannes_Sept" at bounding box center [414, 210] width 312 height 24
type input "DOOH_St_Herblain_StServan_Sept"
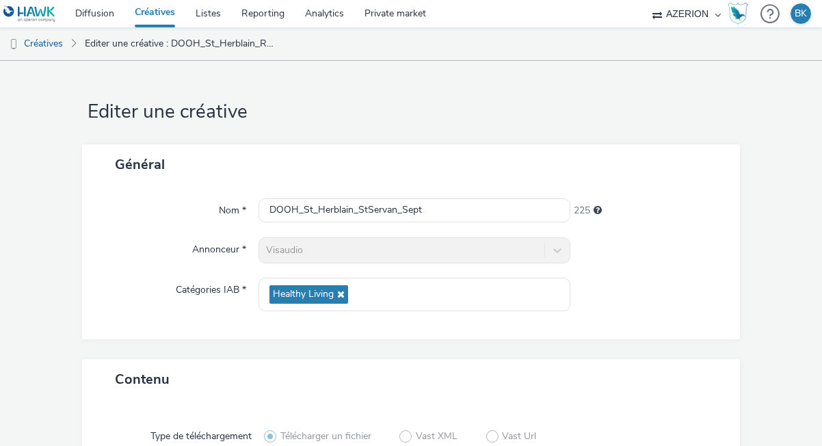
click at [622, 281] on div at bounding box center [648, 294] width 156 height 33
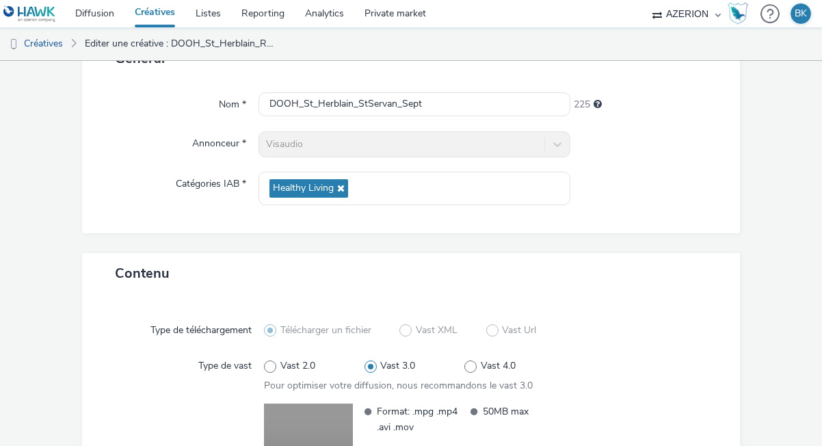
scroll to position [255, 0]
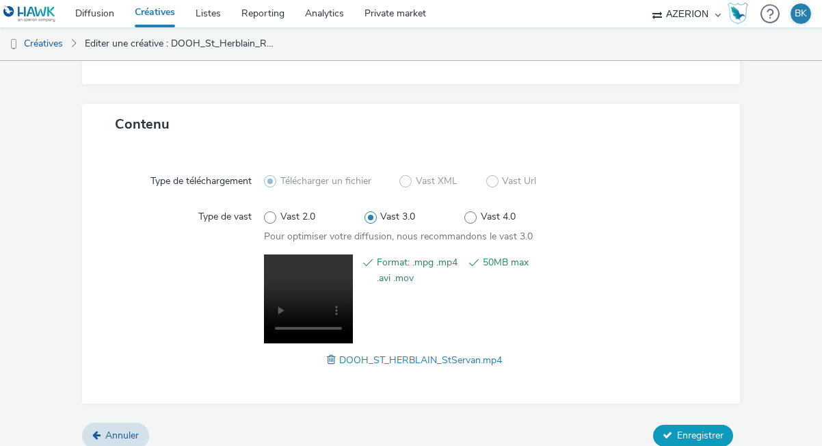
click at [705, 431] on span "Enregistrer" at bounding box center [700, 435] width 46 height 13
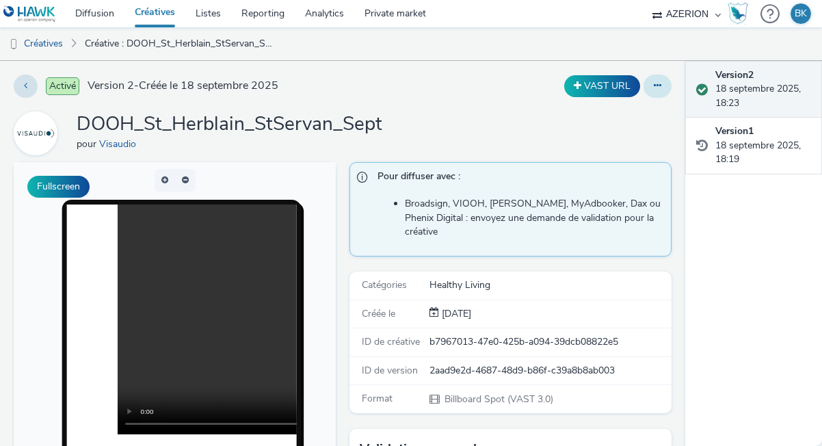
click at [658, 82] on icon at bounding box center [658, 86] width 8 height 10
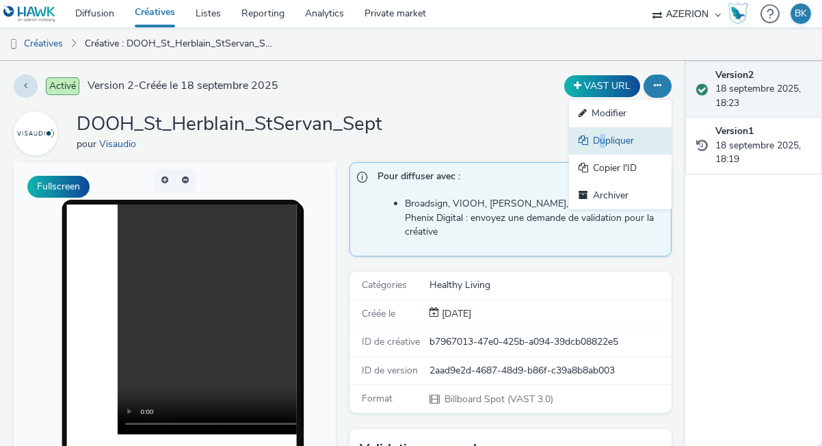
click at [602, 140] on link "Dupliquer" at bounding box center [620, 140] width 103 height 27
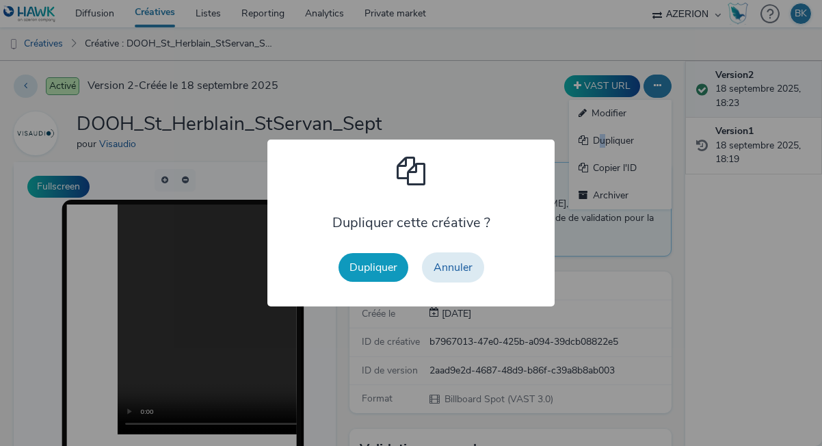
click at [368, 263] on button "Dupliquer" at bounding box center [373, 267] width 70 height 29
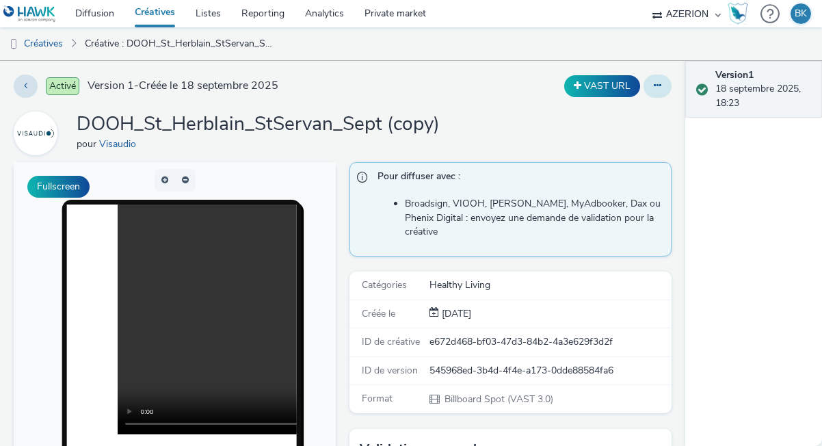
click at [658, 82] on icon at bounding box center [658, 86] width 8 height 10
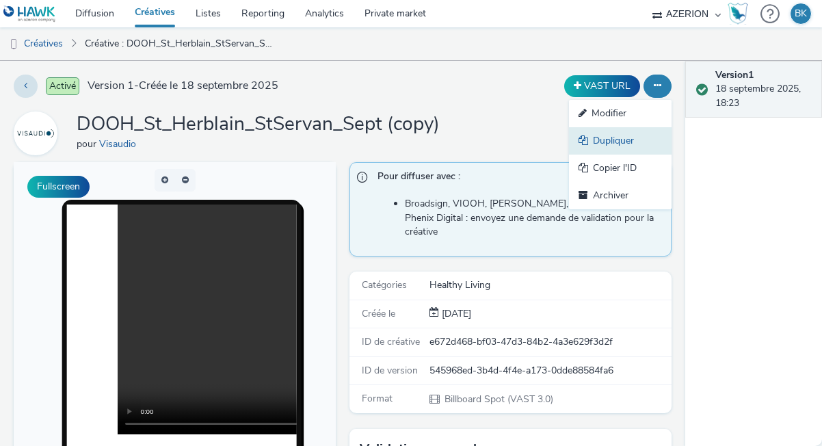
click at [602, 145] on link "Dupliquer" at bounding box center [620, 140] width 103 height 27
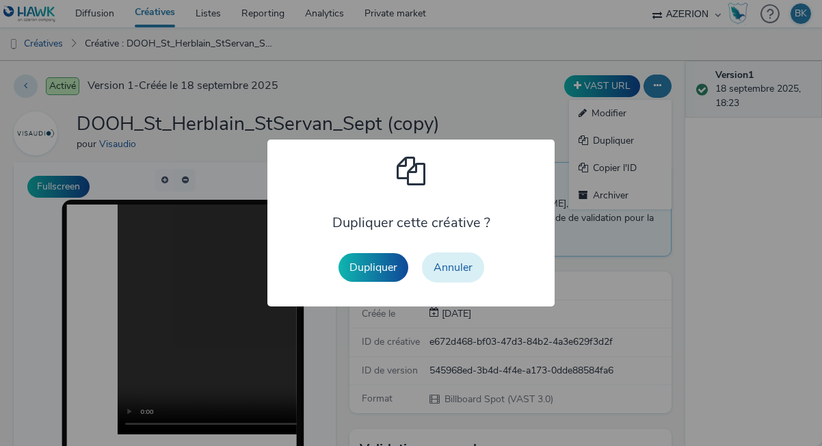
click at [465, 260] on button "Annuler" at bounding box center [453, 267] width 62 height 30
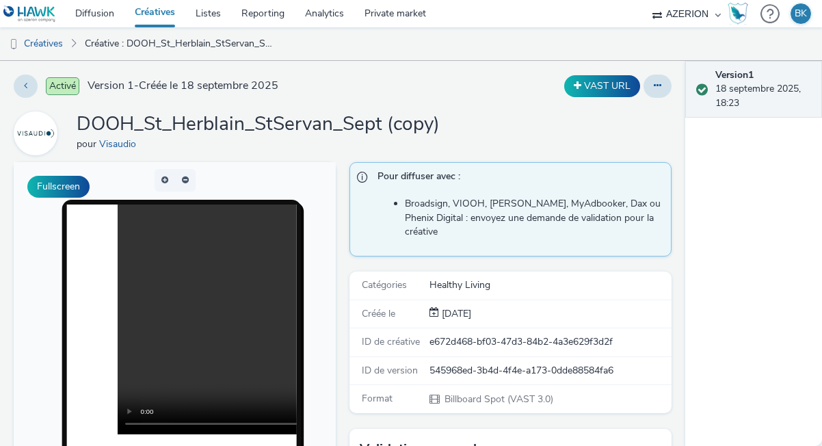
click at [662, 68] on div "Activé Version 1 - Créée le 18 septembre 2025 VAST URL DOOH_St_Herblain_StServa…" at bounding box center [342, 253] width 685 height 385
click at [662, 76] on button at bounding box center [657, 86] width 28 height 23
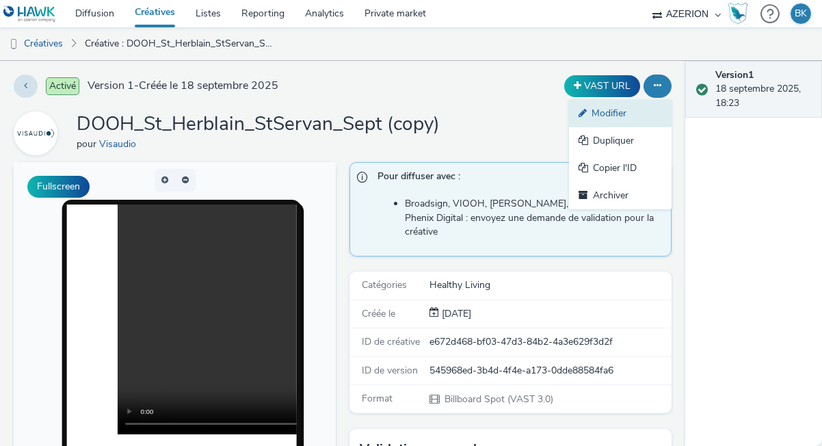
click at [614, 114] on link "Modifier" at bounding box center [620, 113] width 103 height 27
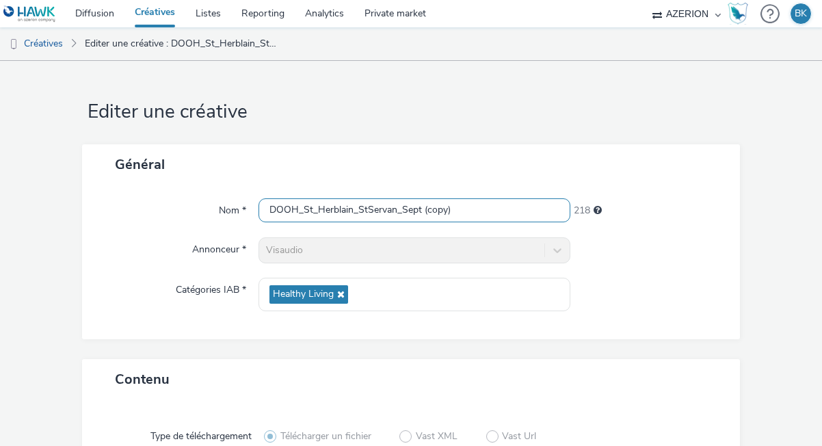
drag, startPoint x: 469, startPoint y: 212, endPoint x: 422, endPoint y: 210, distance: 47.2
click at [422, 210] on input "DOOH_St_Herblain_StServan_Sept (copy)" at bounding box center [414, 210] width 312 height 24
drag, startPoint x: 396, startPoint y: 208, endPoint x: 318, endPoint y: 208, distance: 78.6
click at [318, 208] on input "DOOH_St_Herblain_StServan_Sept" at bounding box center [414, 210] width 312 height 24
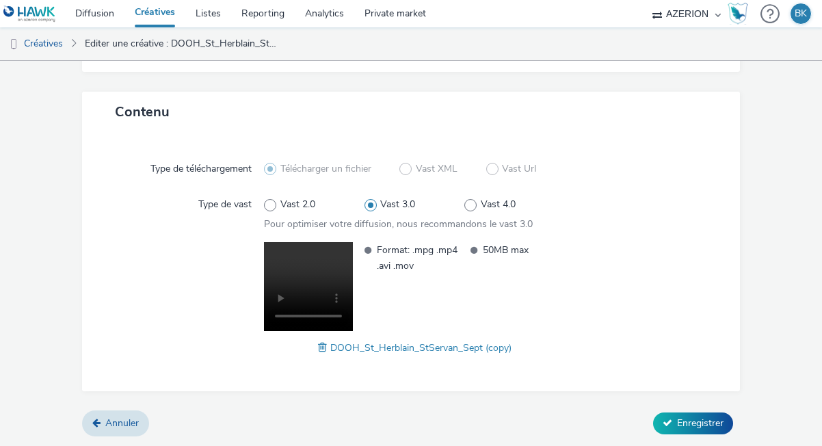
type input "DOOH_St_Nazaire_Sept"
click at [323, 348] on span at bounding box center [324, 347] width 12 height 15
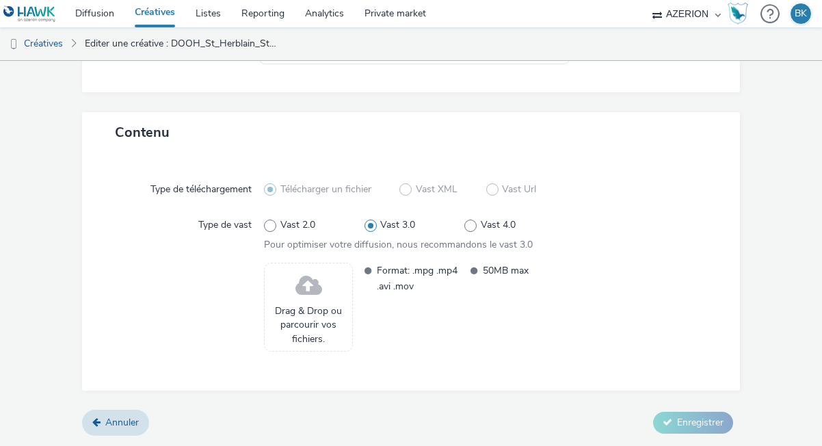
click at [306, 275] on span at bounding box center [308, 286] width 27 height 36
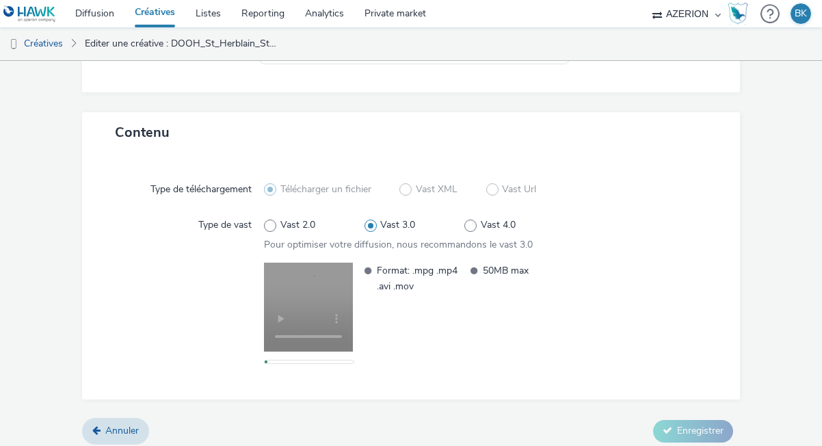
scroll to position [255, 0]
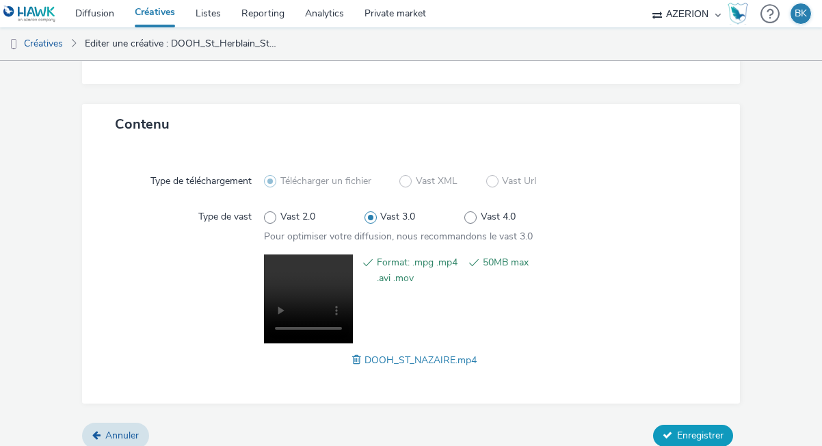
click at [709, 435] on span "Enregistrer" at bounding box center [700, 435] width 46 height 13
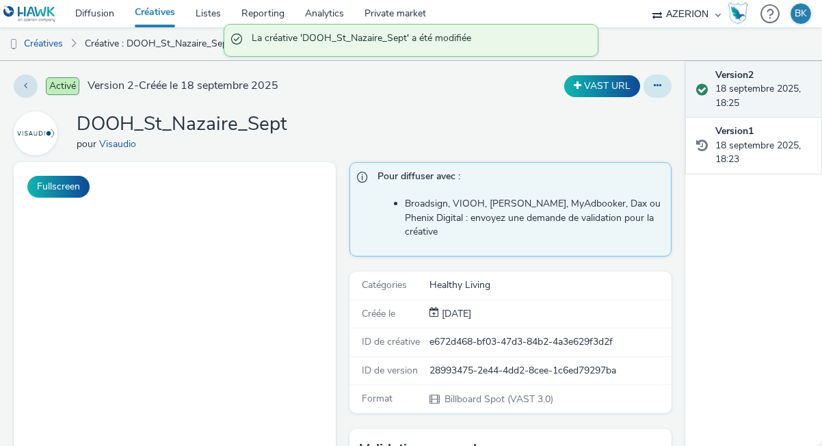
click at [658, 89] on icon at bounding box center [658, 86] width 8 height 10
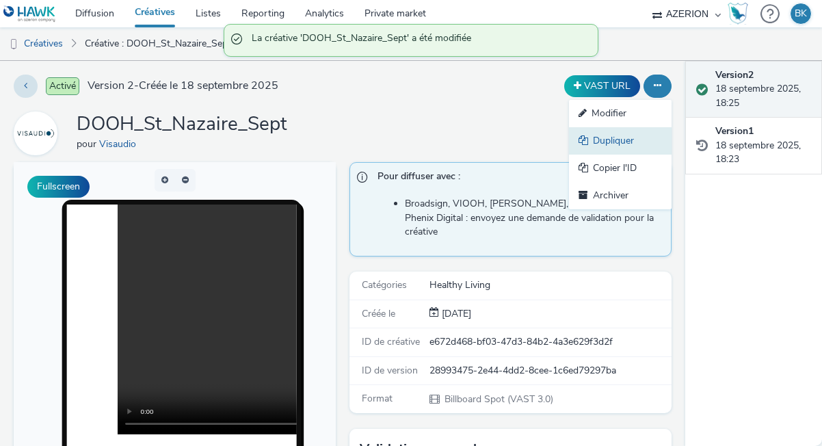
click at [610, 133] on link "Dupliquer" at bounding box center [620, 140] width 103 height 27
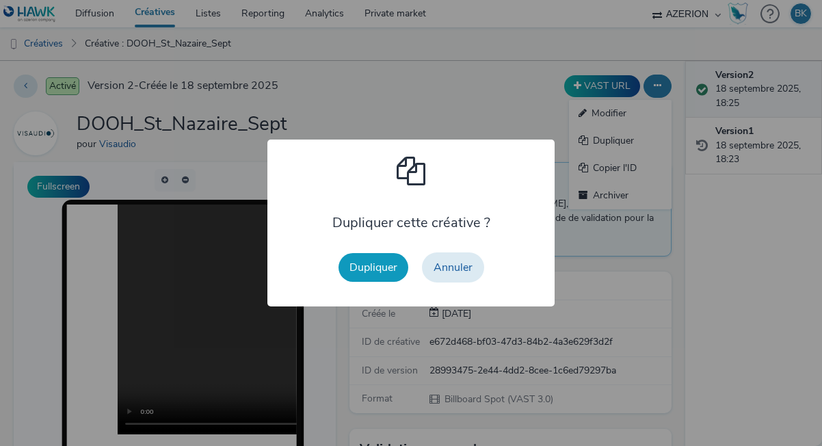
click at [362, 255] on button "Dupliquer" at bounding box center [373, 267] width 70 height 29
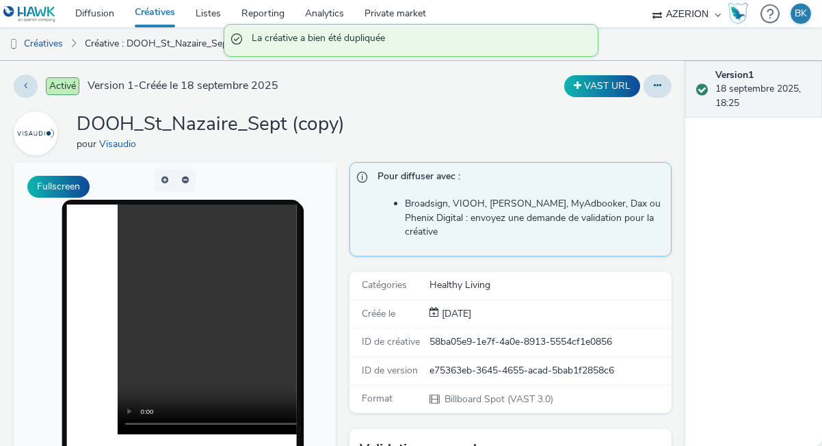
click at [659, 98] on div "Activé Version 1 - Créée le 18 septembre 2025 VAST URL DOOH_St_Nazaire_Sept (co…" at bounding box center [342, 253] width 685 height 385
click at [658, 88] on icon at bounding box center [658, 86] width 8 height 10
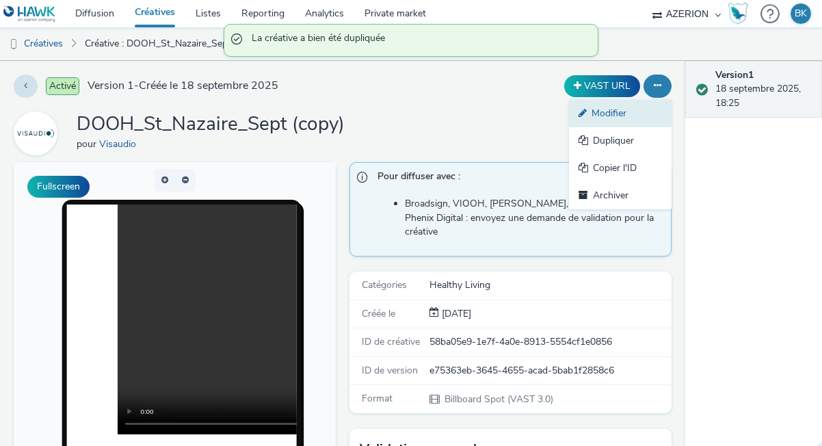
click at [604, 118] on link "Modifier" at bounding box center [620, 113] width 103 height 27
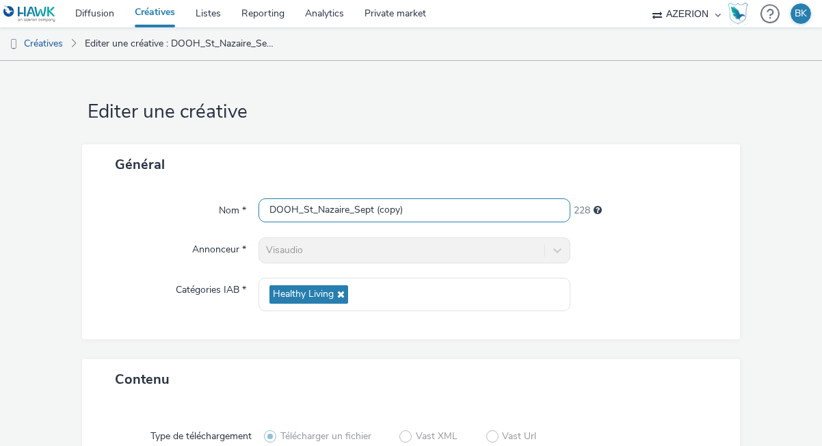
drag, startPoint x: 414, startPoint y: 203, endPoint x: 336, endPoint y: 203, distance: 77.2
click at [336, 203] on input "DOOH_St_Nazaire_Sept (copy)" at bounding box center [414, 210] width 312 height 24
drag, startPoint x: 306, startPoint y: 211, endPoint x: 348, endPoint y: 209, distance: 41.8
click at [348, 209] on input "DOOH_St_Nazaire_Sept (copy)" at bounding box center [414, 210] width 312 height 24
drag, startPoint x: 417, startPoint y: 215, endPoint x: 367, endPoint y: 210, distance: 50.1
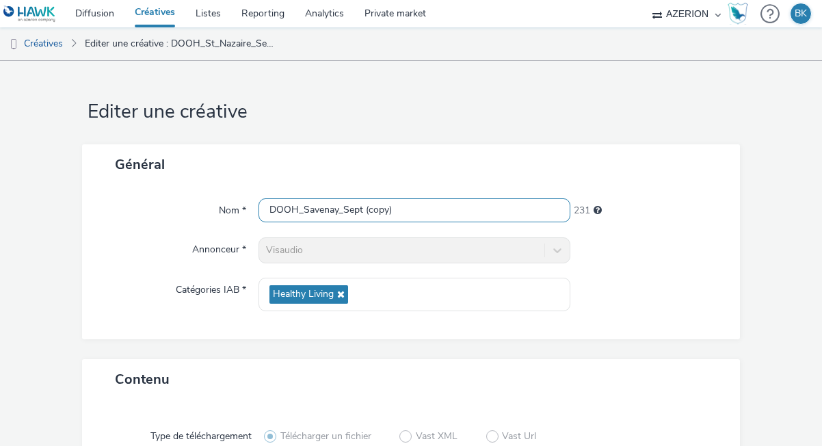
click at [364, 210] on input "DOOH_Savenay_Sept (copy)" at bounding box center [414, 210] width 312 height 24
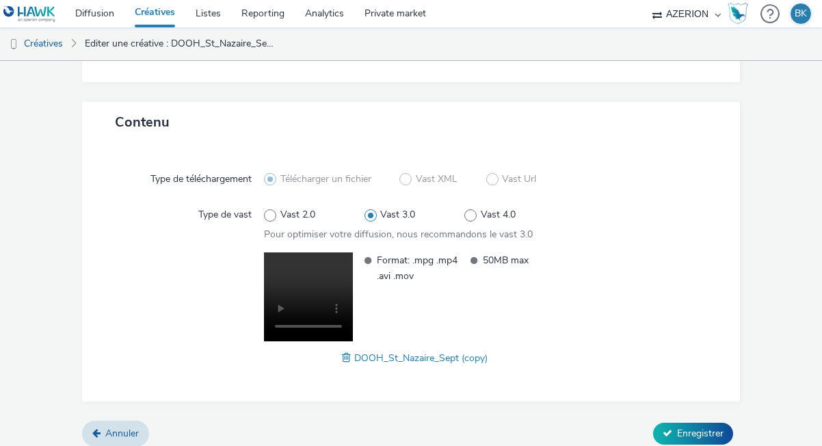
scroll to position [267, 0]
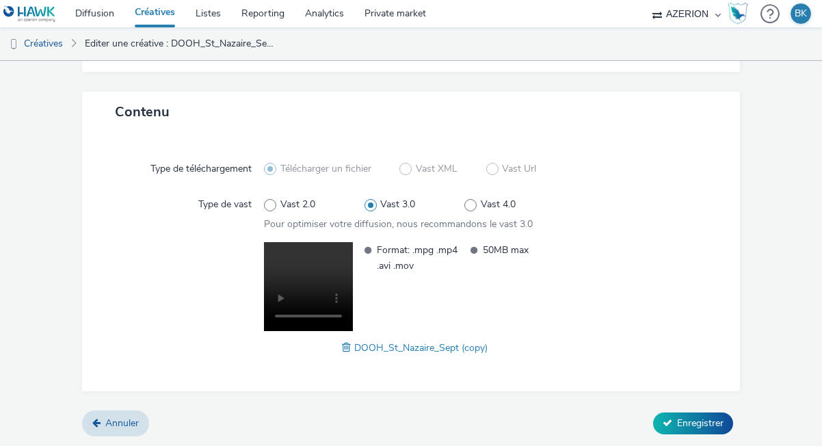
type input "DOOH_Savenay_Sept"
click at [348, 349] on span at bounding box center [348, 347] width 12 height 15
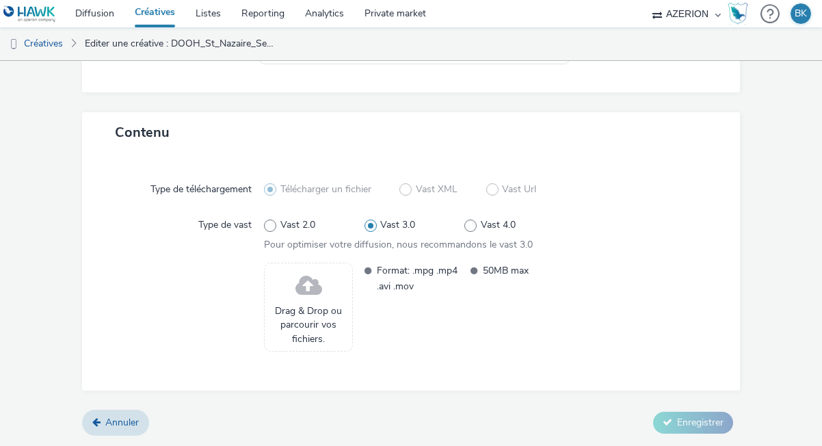
click at [317, 317] on span "Drag & Drop ou parcourir vos fichiers." at bounding box center [308, 325] width 74 height 42
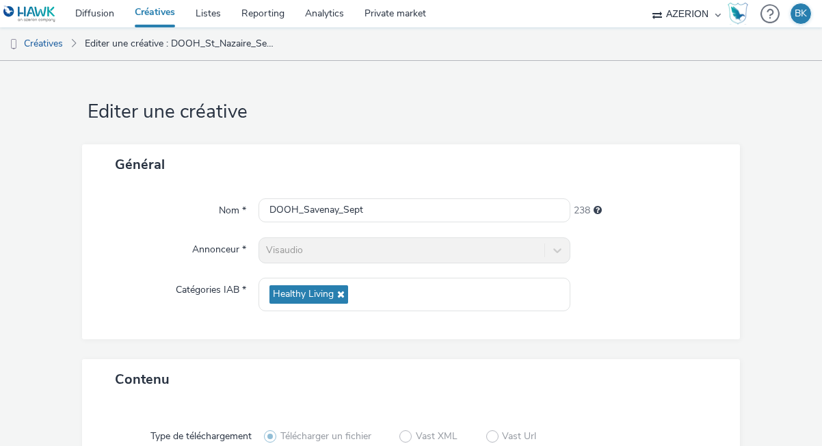
scroll to position [255, 0]
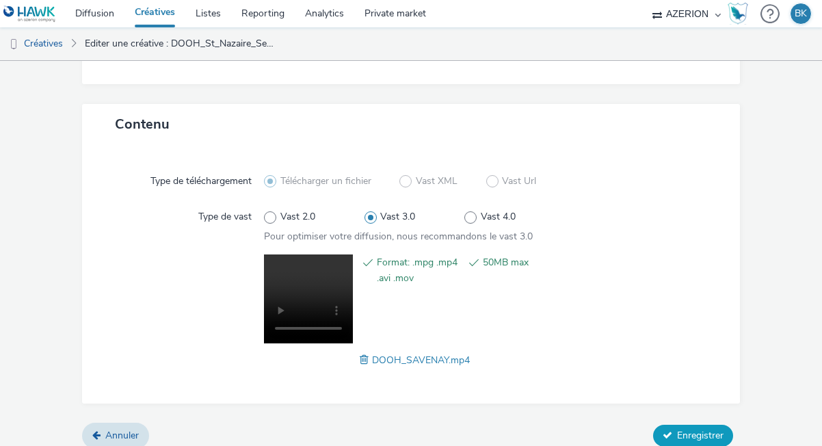
click at [690, 431] on span "Enregistrer" at bounding box center [700, 435] width 46 height 13
